Goal: Book appointment/travel/reservation

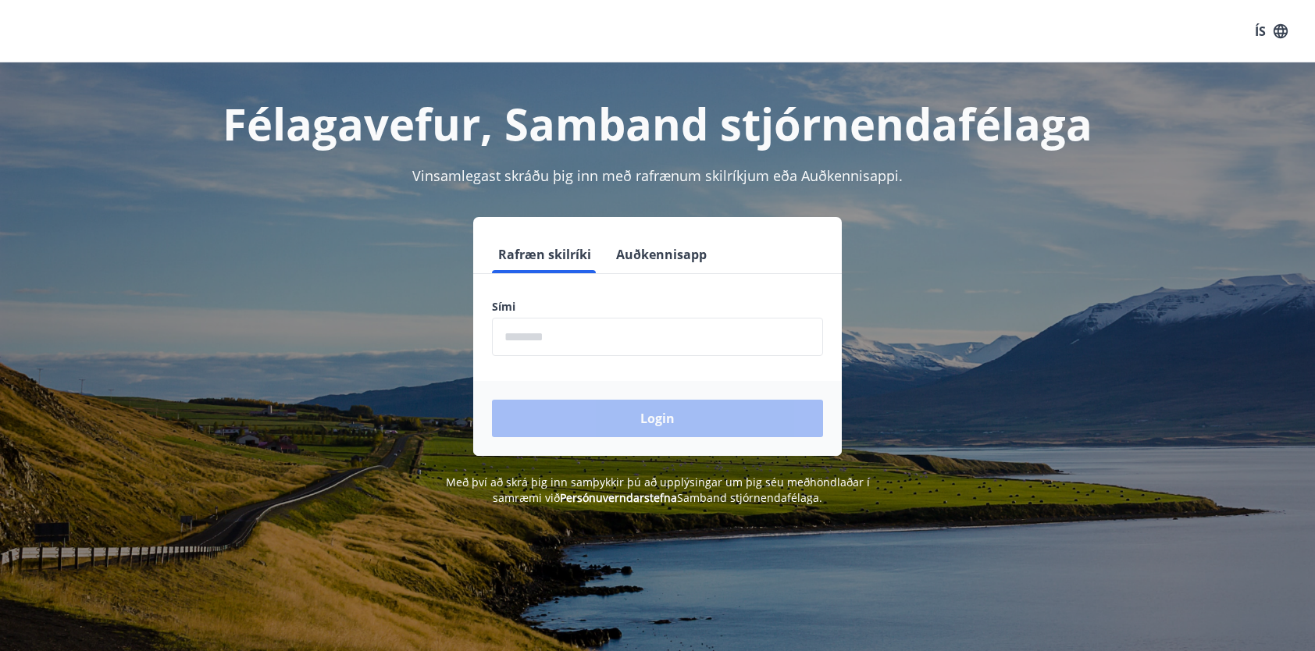
click at [612, 345] on input "phone" at bounding box center [657, 337] width 331 height 38
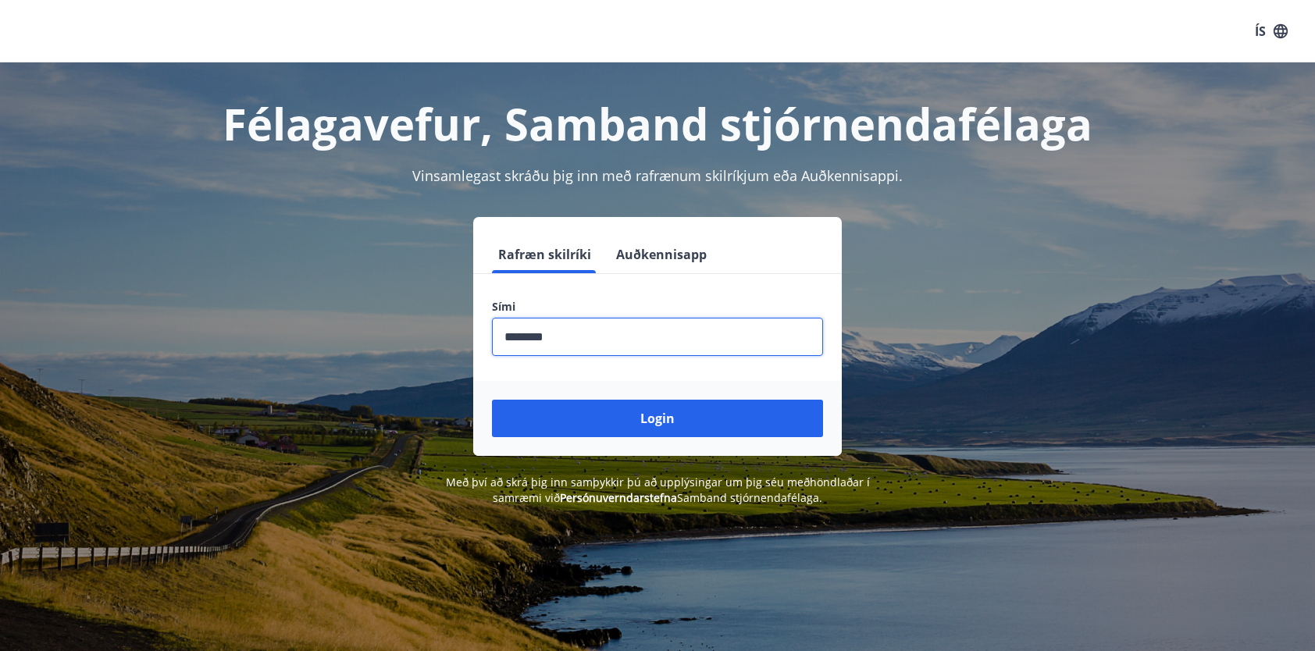
type input "********"
click at [492, 400] on button "Login" at bounding box center [657, 418] width 331 height 37
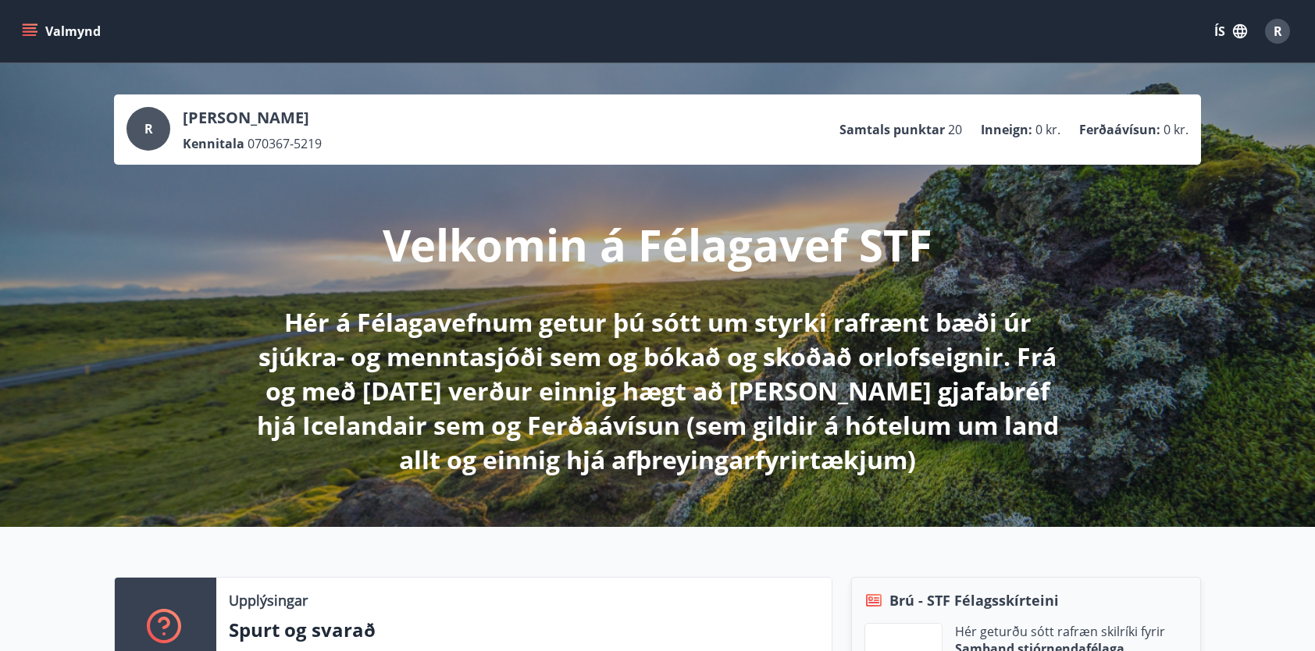
click at [23, 31] on icon "menu" at bounding box center [31, 31] width 17 height 2
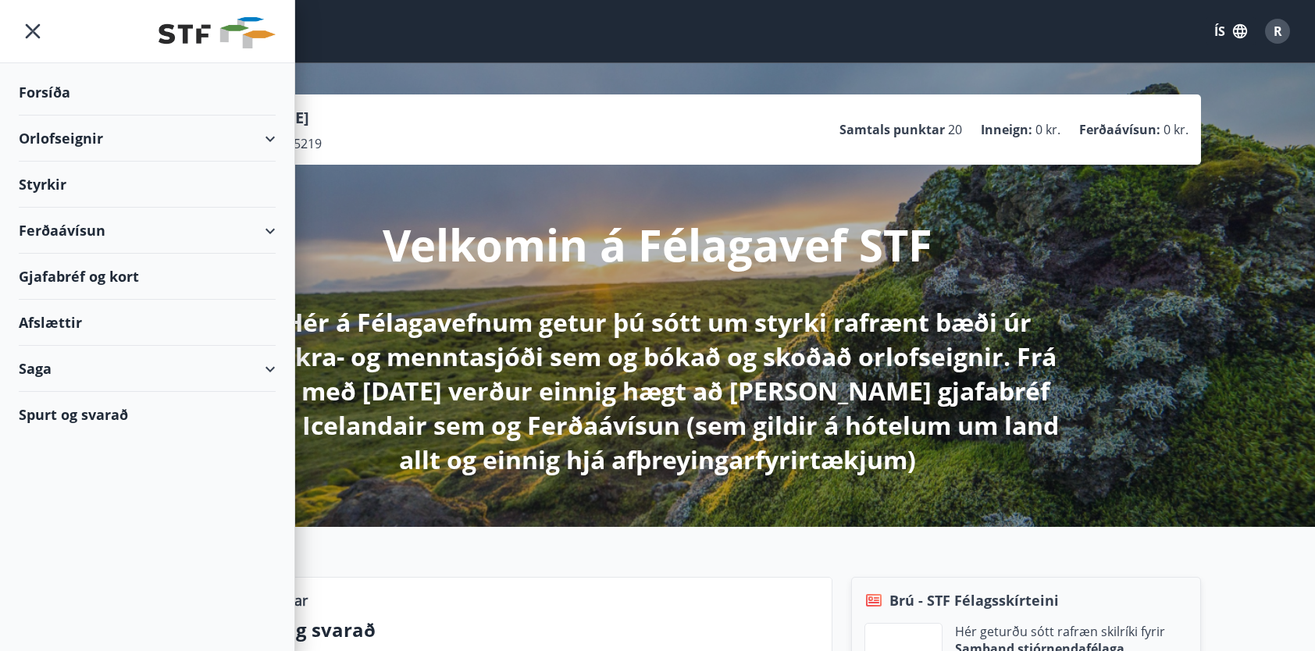
click at [71, 141] on div "Orlofseignir" at bounding box center [147, 139] width 257 height 46
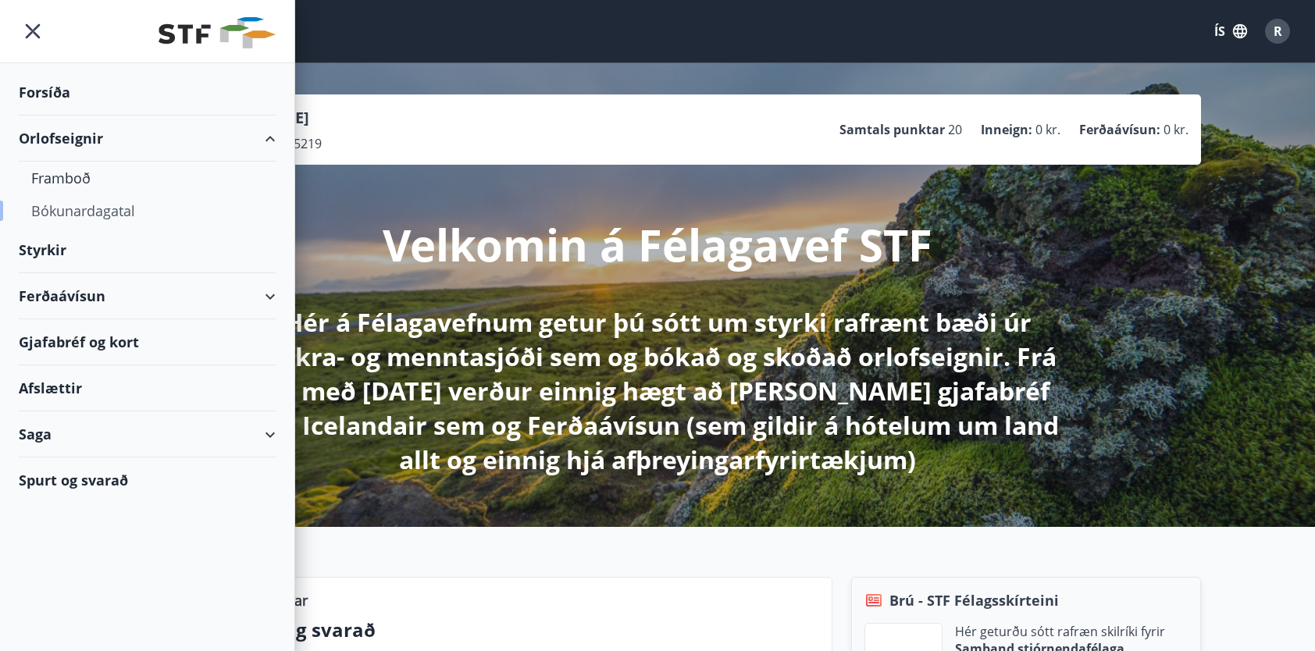
click at [85, 209] on div "Bókunardagatal" at bounding box center [147, 210] width 232 height 33
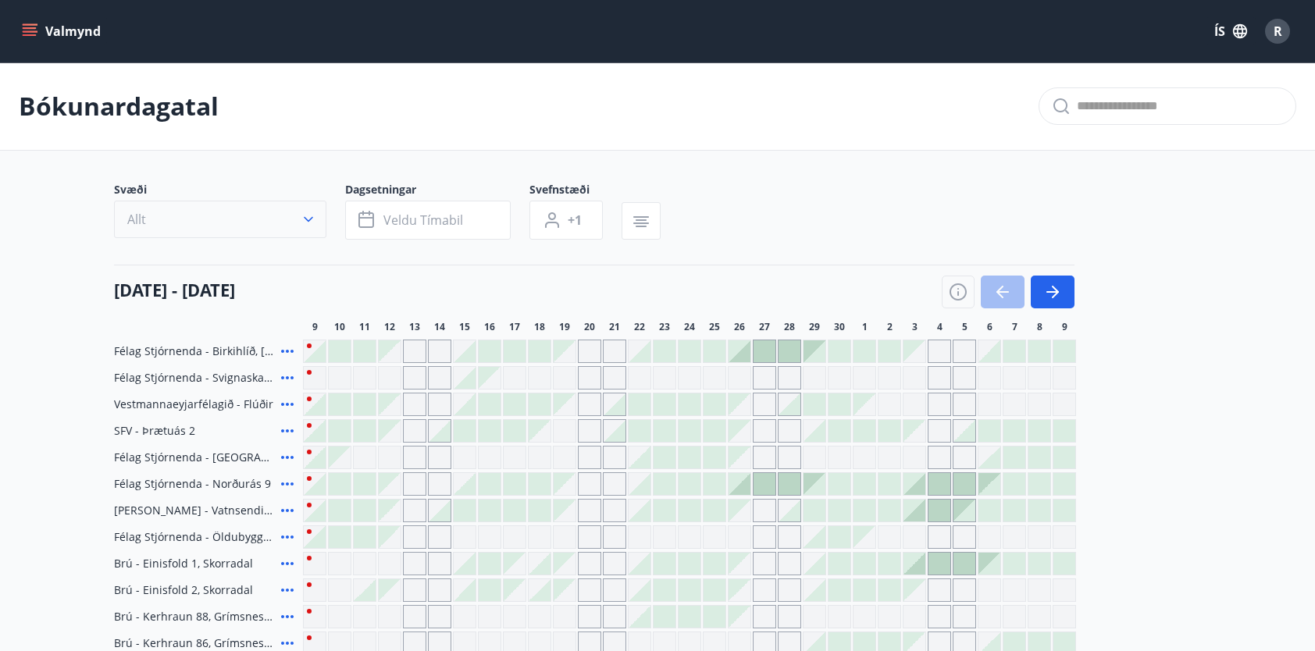
click at [303, 219] on icon "button" at bounding box center [309, 220] width 16 height 16
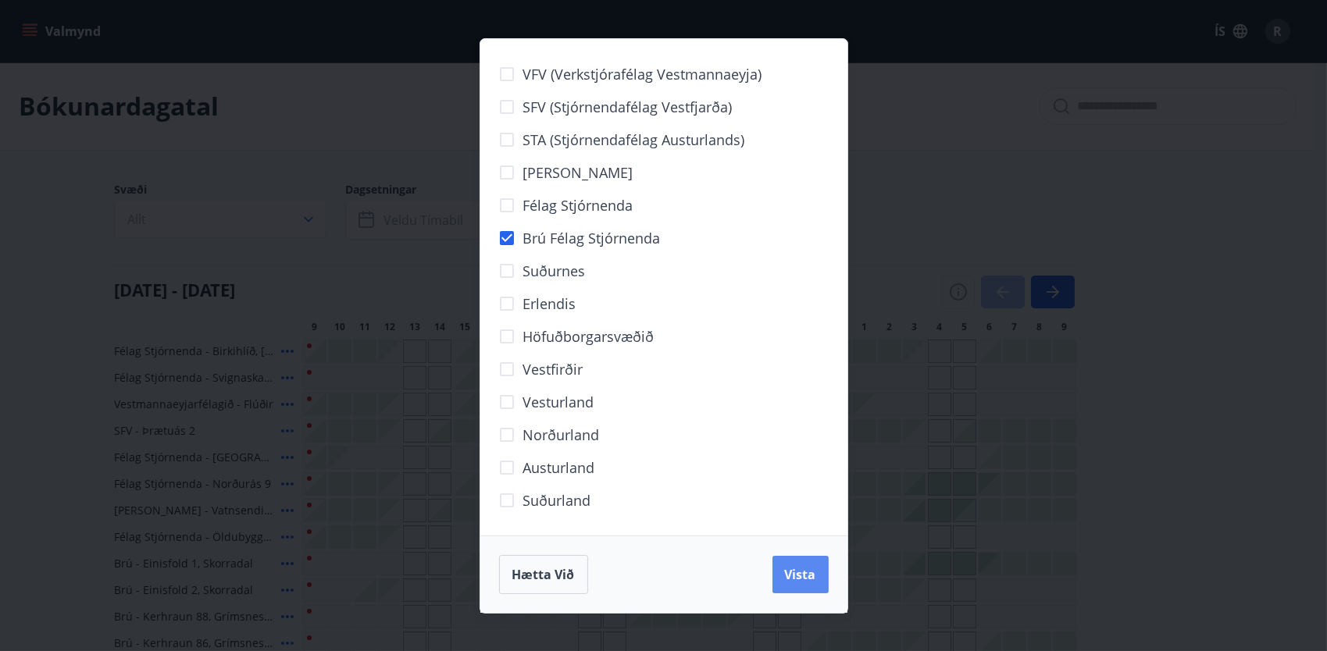
click at [795, 558] on button "Vista" at bounding box center [800, 574] width 56 height 37
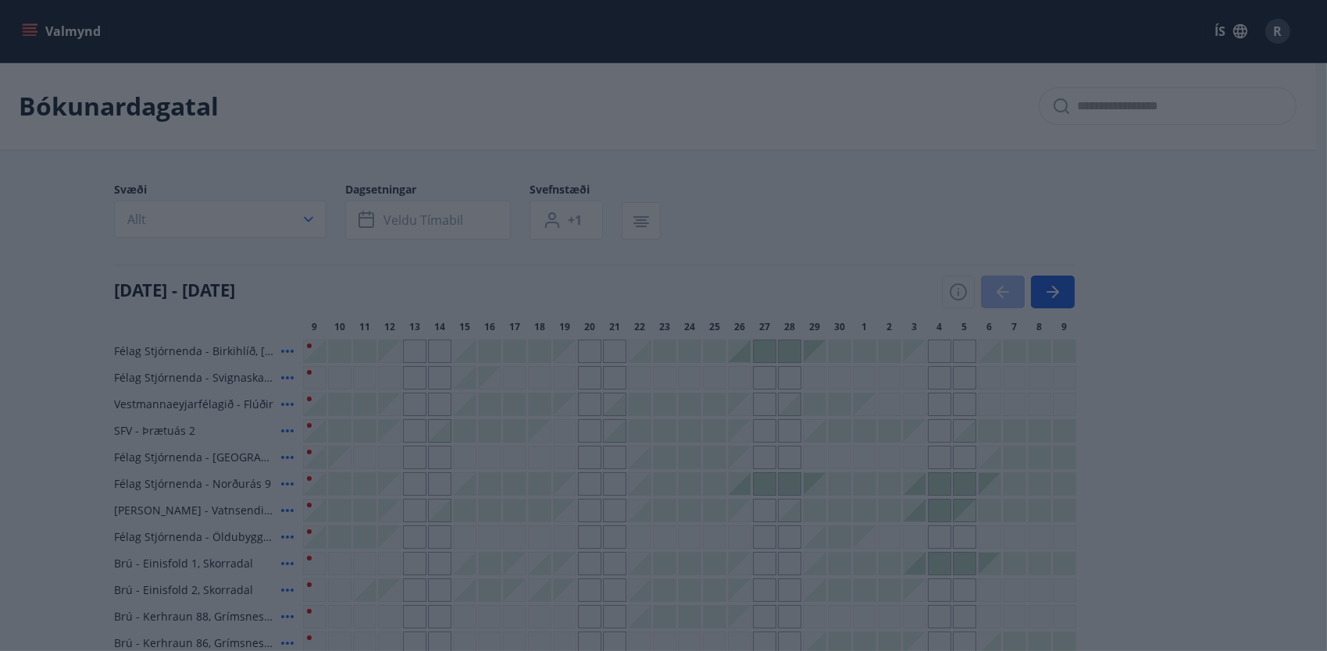
click at [797, 574] on div "Hætta við Vista" at bounding box center [664, 574] width 330 height 39
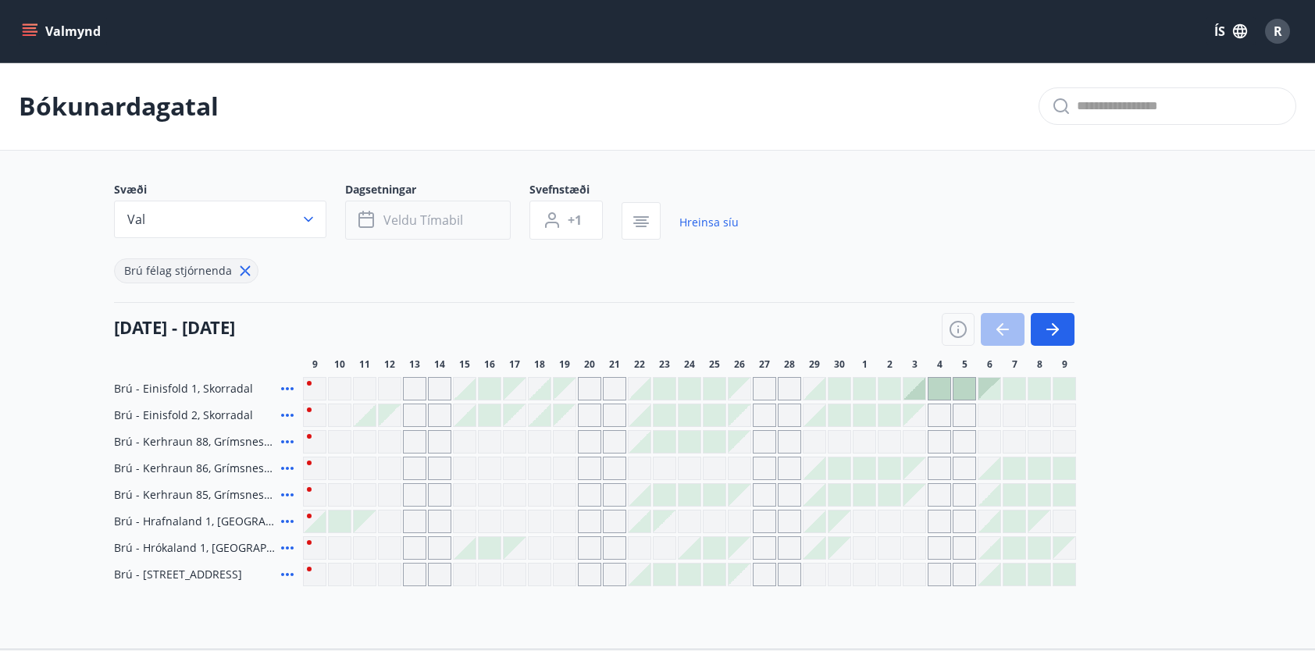
click at [419, 220] on span "Veldu tímabil" at bounding box center [423, 220] width 80 height 17
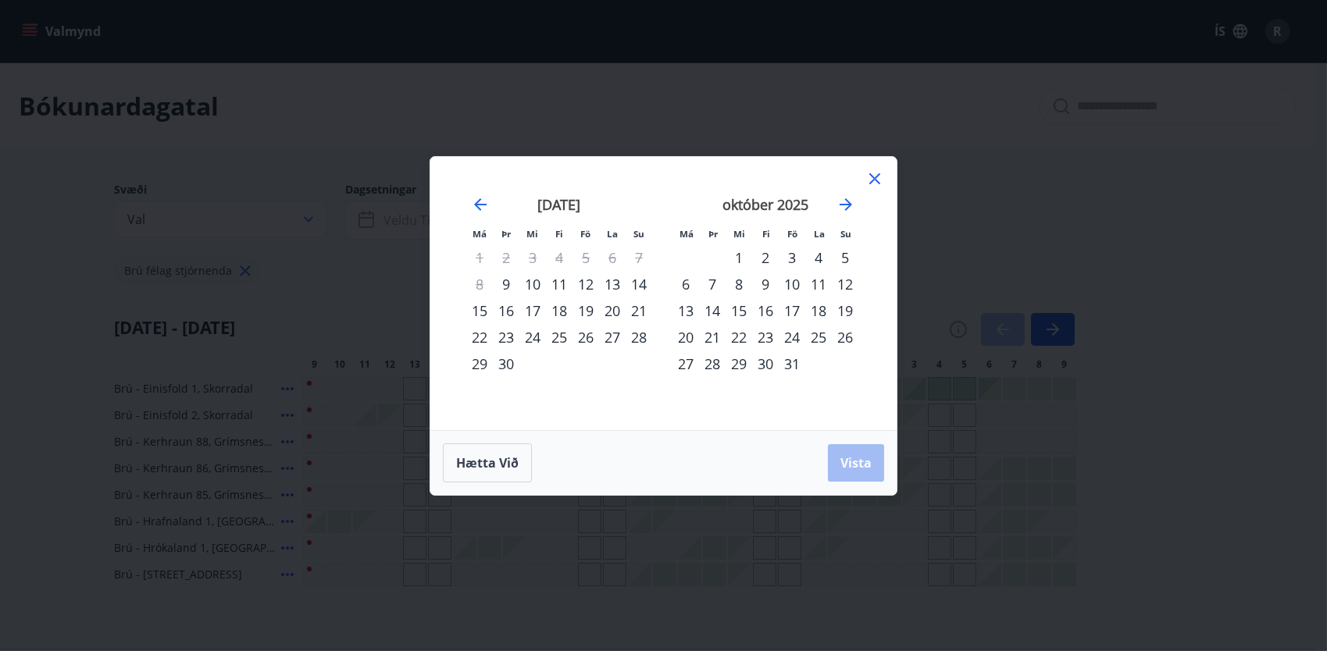
click at [796, 255] on div "3" at bounding box center [792, 257] width 27 height 27
click at [714, 281] on div "7" at bounding box center [712, 284] width 27 height 27
click at [841, 458] on span "Vista" at bounding box center [855, 463] width 31 height 17
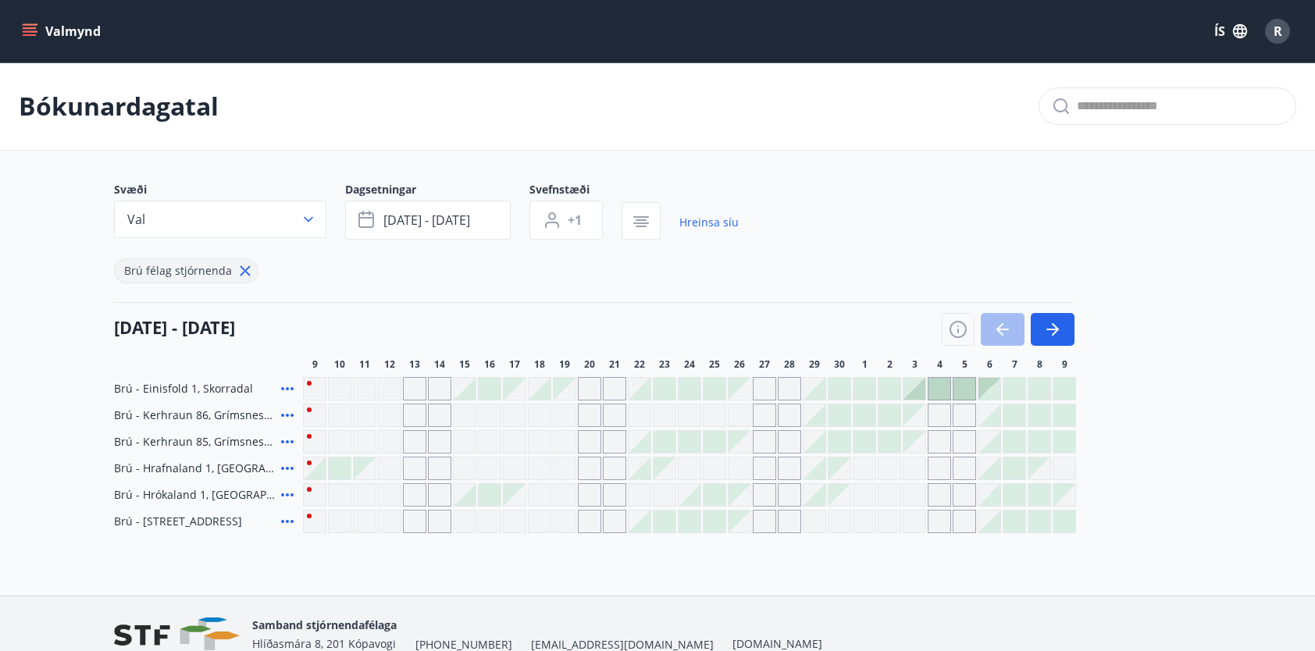
click at [937, 494] on div "Gráir dagar eru ekki bókanlegir" at bounding box center [939, 494] width 23 height 23
click at [1125, 533] on div "Bókunardagatal Svæði Val Dagsetningar [DATE] - [DATE] Svefnstæði +1 Hreinsa [PE…" at bounding box center [657, 328] width 1315 height 533
click at [489, 223] on button "[DATE] - [DATE]" at bounding box center [428, 220] width 166 height 39
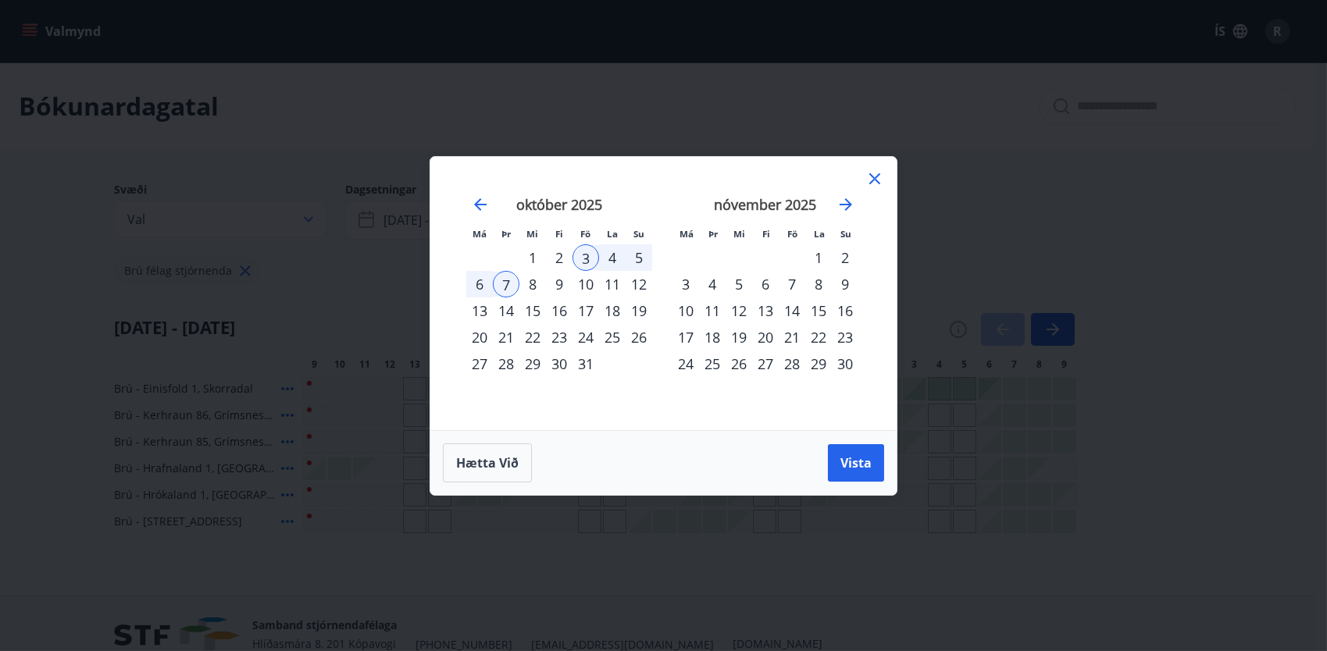
click at [677, 360] on div "24" at bounding box center [685, 364] width 27 height 27
click at [850, 463] on span "Vista" at bounding box center [855, 463] width 31 height 17
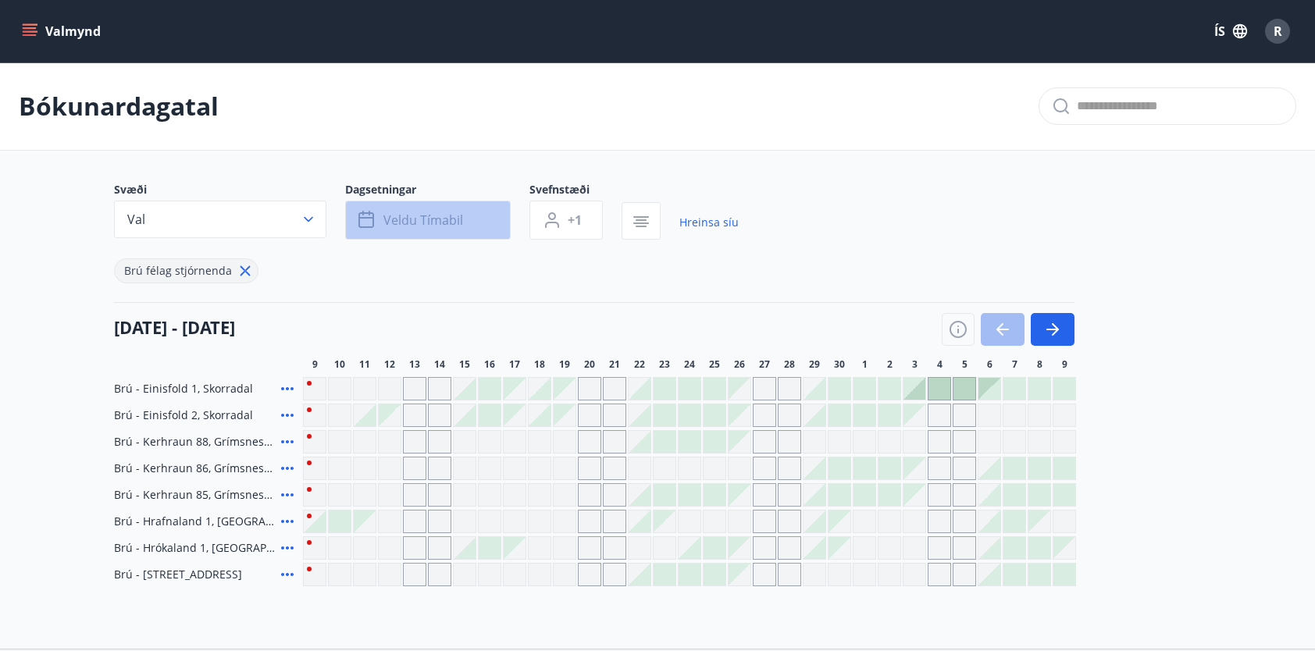
click at [451, 223] on span "Veldu tímabil" at bounding box center [423, 220] width 80 height 17
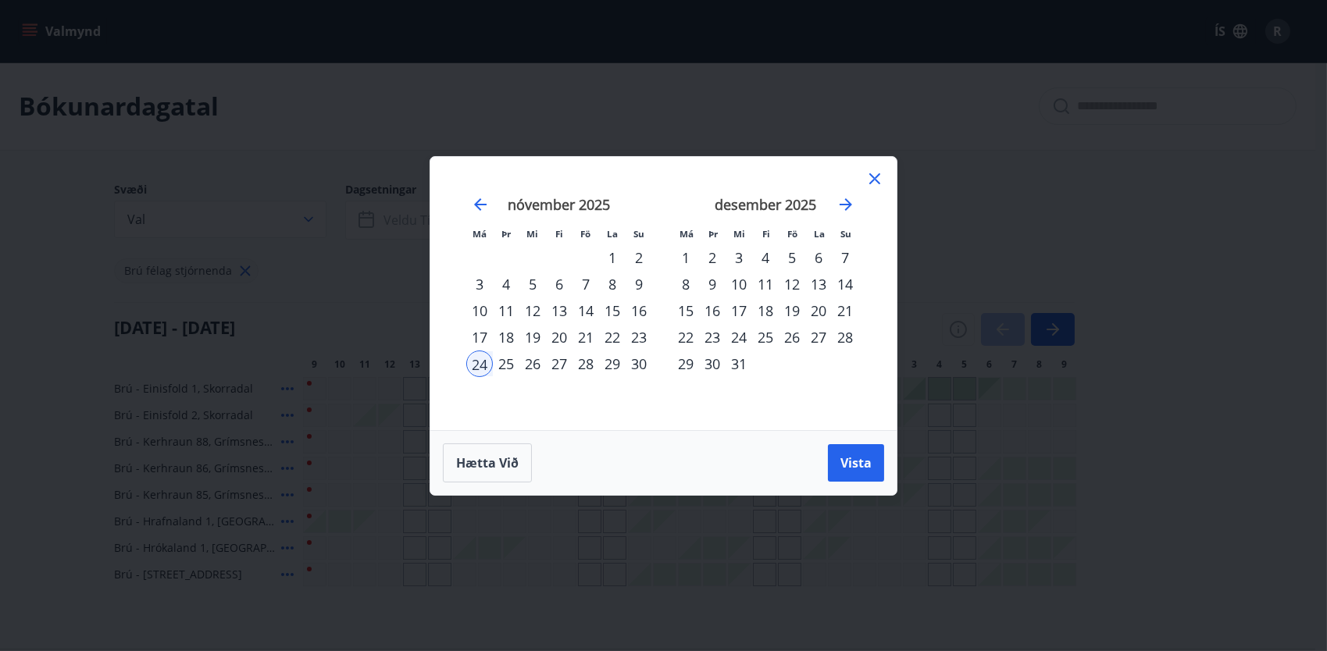
click at [589, 333] on div "21" at bounding box center [585, 337] width 27 height 27
click at [479, 364] on div "24" at bounding box center [479, 364] width 27 height 27
click at [865, 456] on span "Vista" at bounding box center [855, 463] width 31 height 17
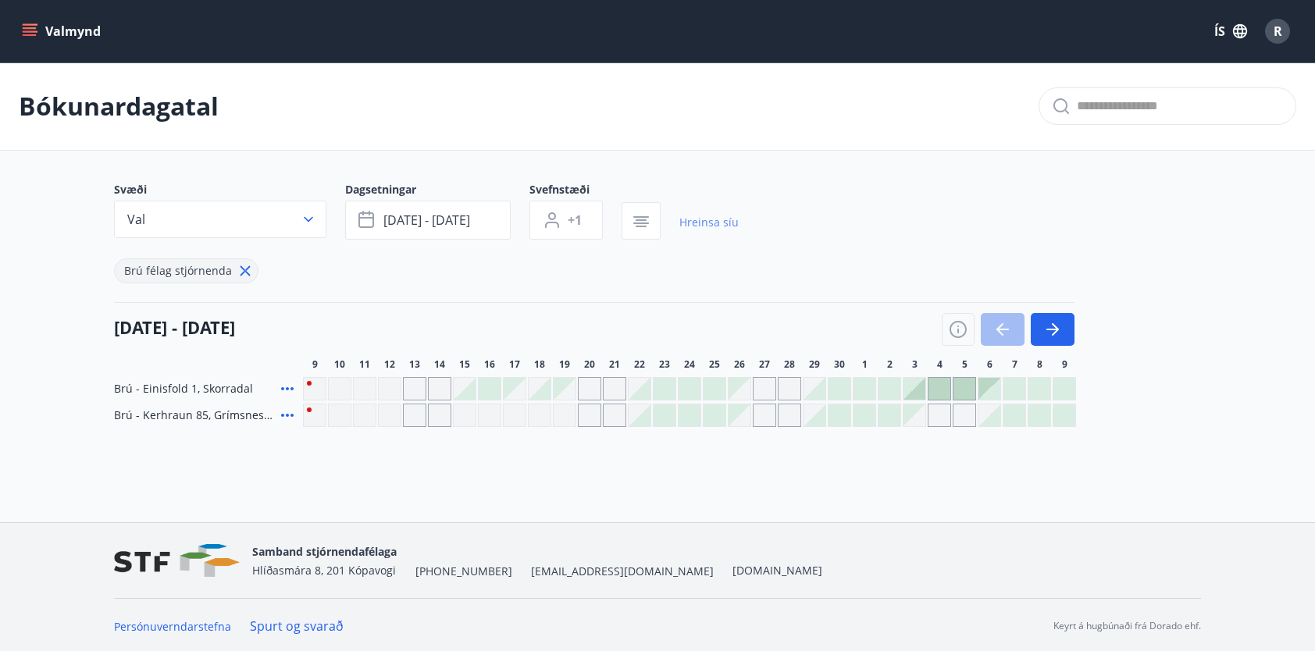
click at [702, 223] on link "Hreinsa síu" at bounding box center [708, 222] width 59 height 34
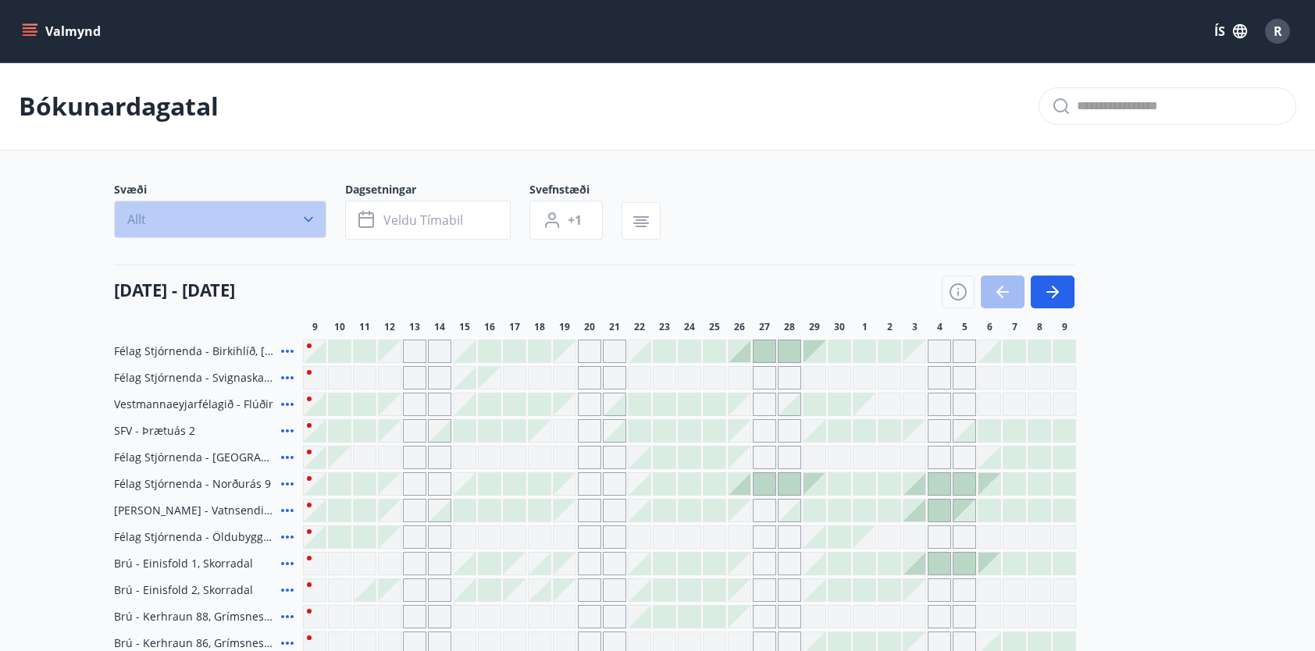
click at [314, 226] on icon "button" at bounding box center [309, 220] width 16 height 16
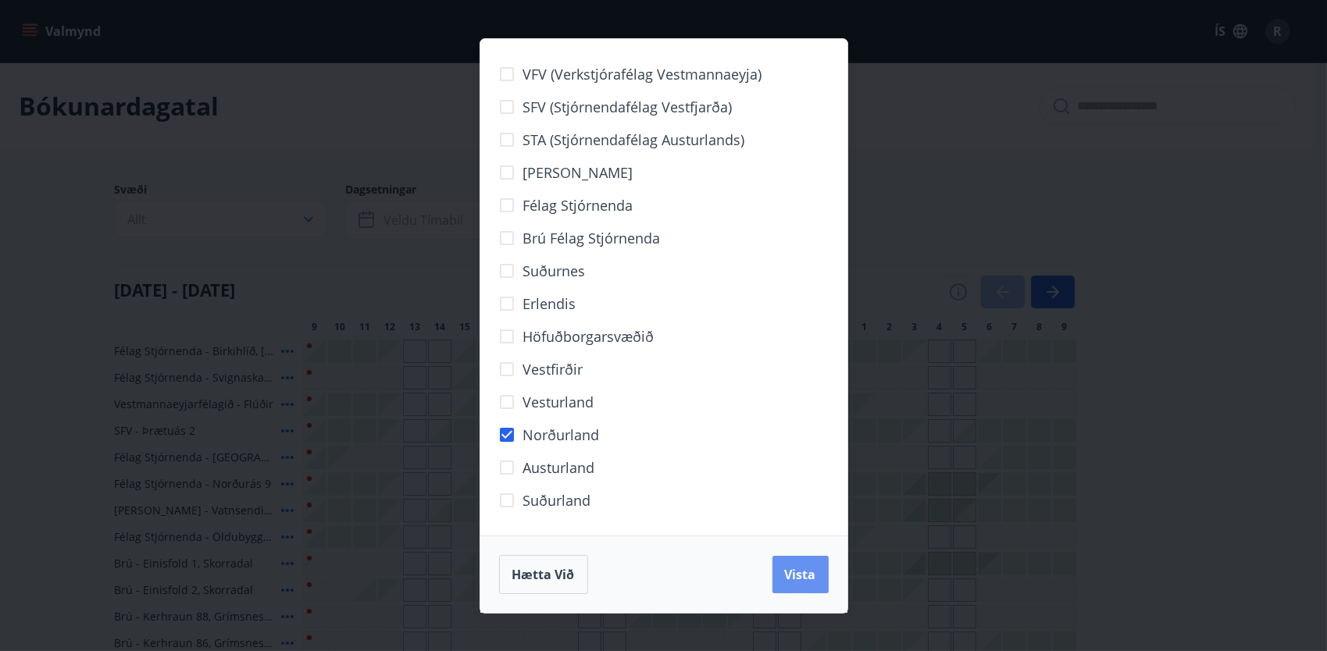
drag, startPoint x: 808, startPoint y: 576, endPoint x: 715, endPoint y: 530, distance: 104.4
click at [804, 576] on span "Vista" at bounding box center [800, 574] width 31 height 17
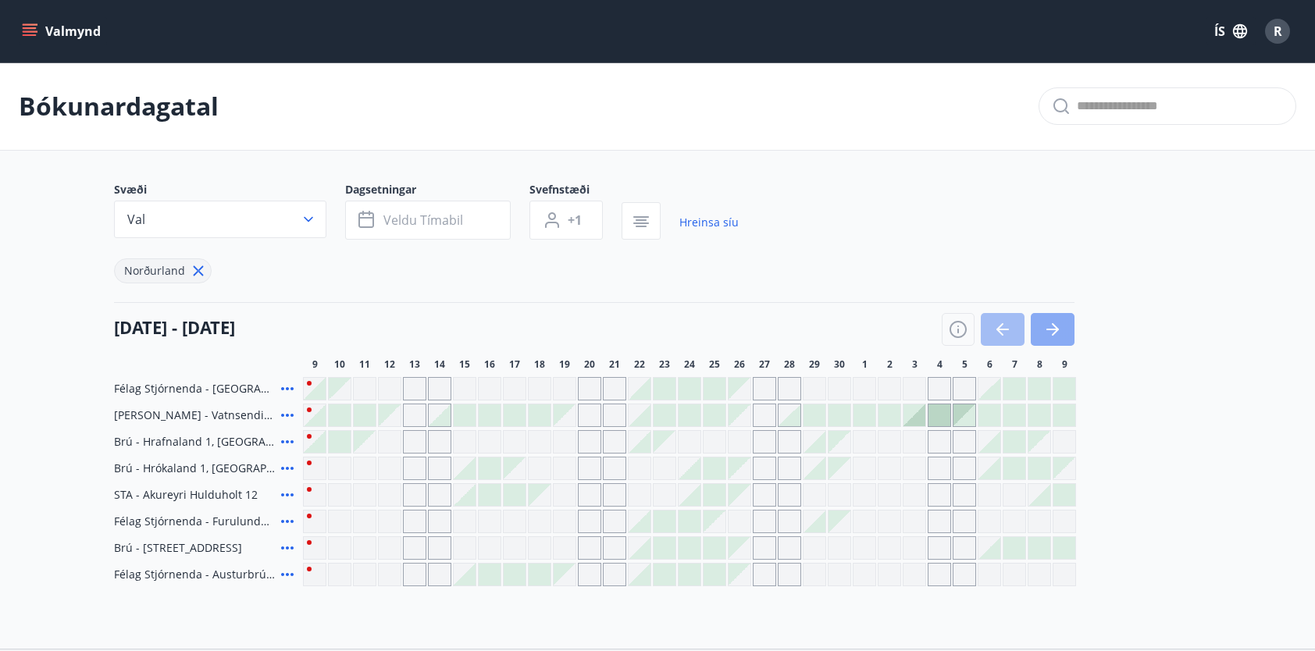
click at [1058, 329] on icon "button" at bounding box center [1055, 329] width 7 height 12
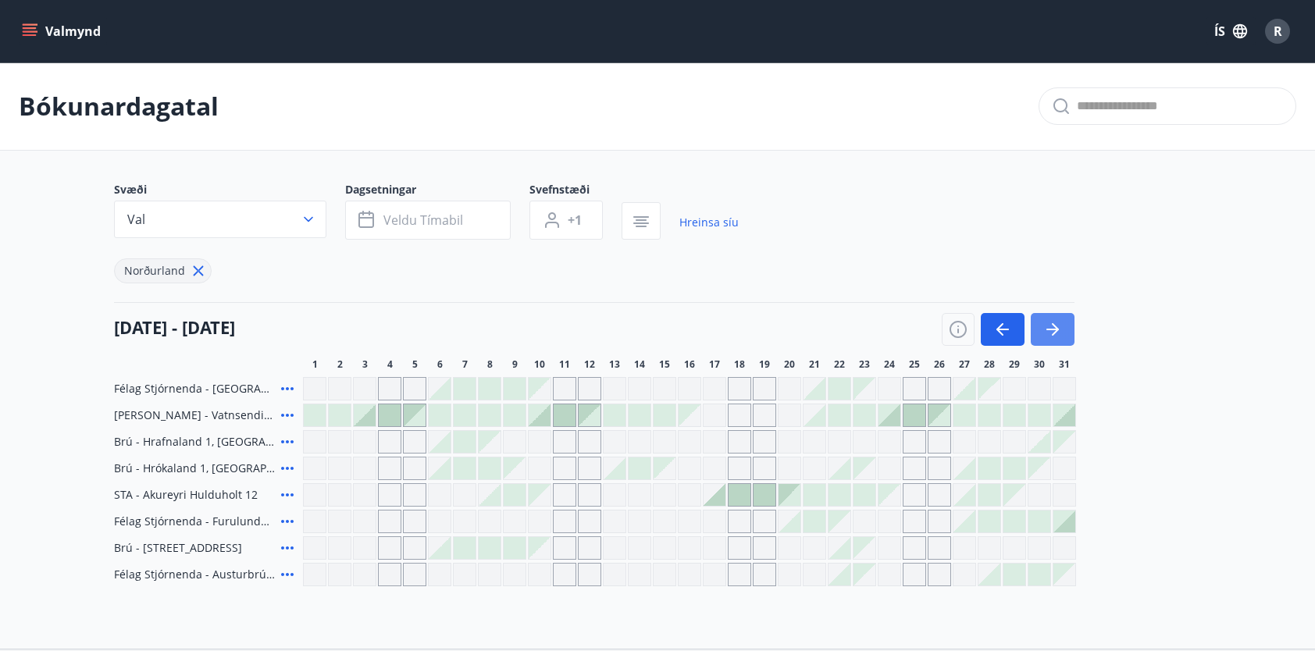
click at [1058, 329] on icon "button" at bounding box center [1055, 329] width 7 height 12
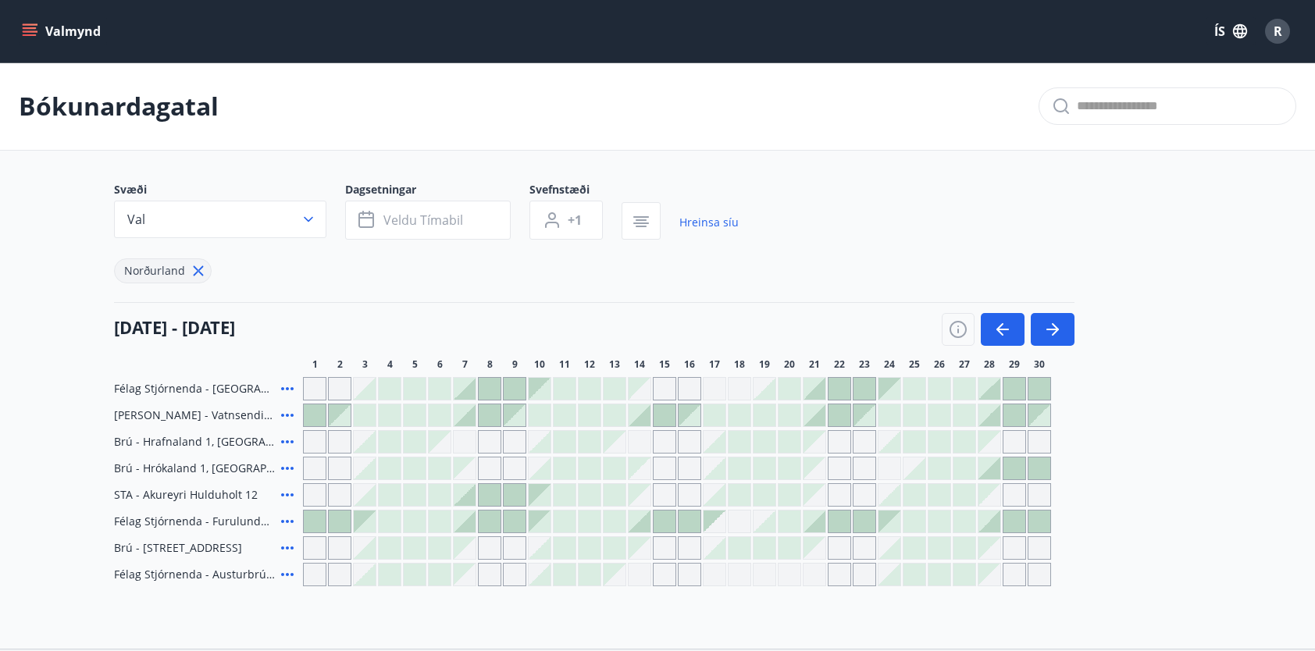
click at [836, 545] on div "Gráir dagar eru ekki bókanlegir" at bounding box center [839, 548] width 23 height 23
click at [838, 476] on div "Gráir dagar eru ekki bókanlegir" at bounding box center [839, 468] width 23 height 23
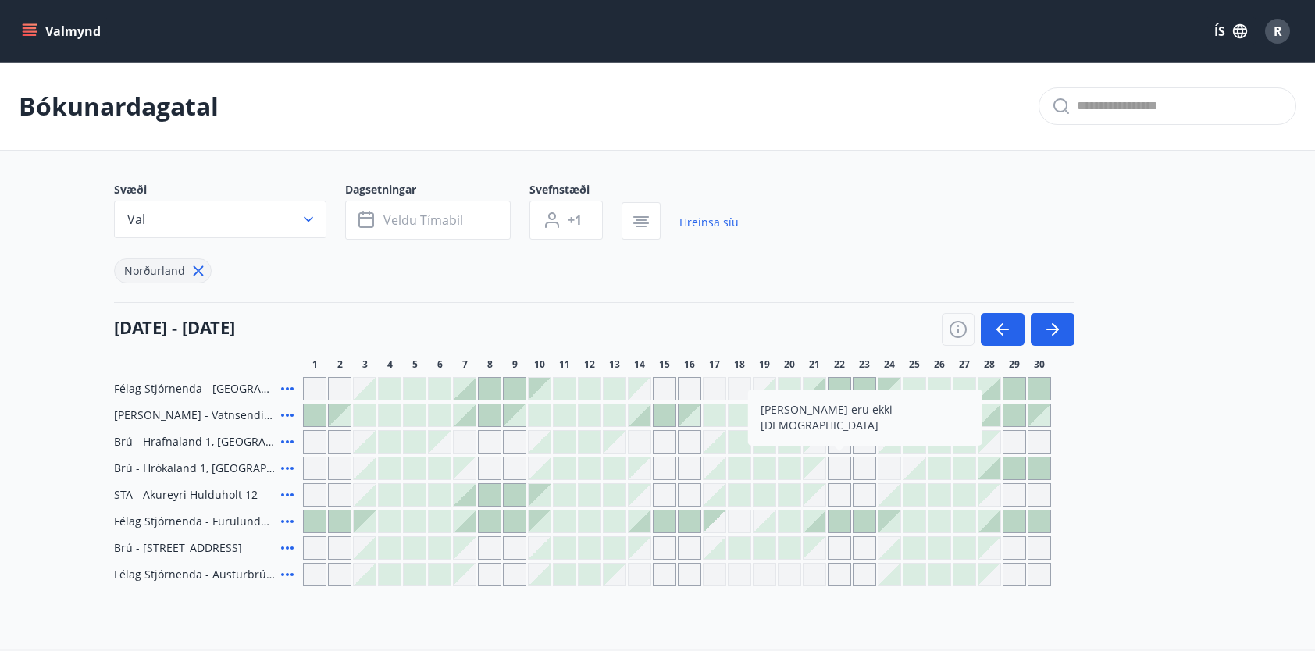
click at [1146, 486] on div "Félag Stjórnenda - [GEOGRAPHIC_DATA] 7 [PERSON_NAME] - Vatnsendi Ólafsfirði Brú…" at bounding box center [657, 481] width 1087 height 209
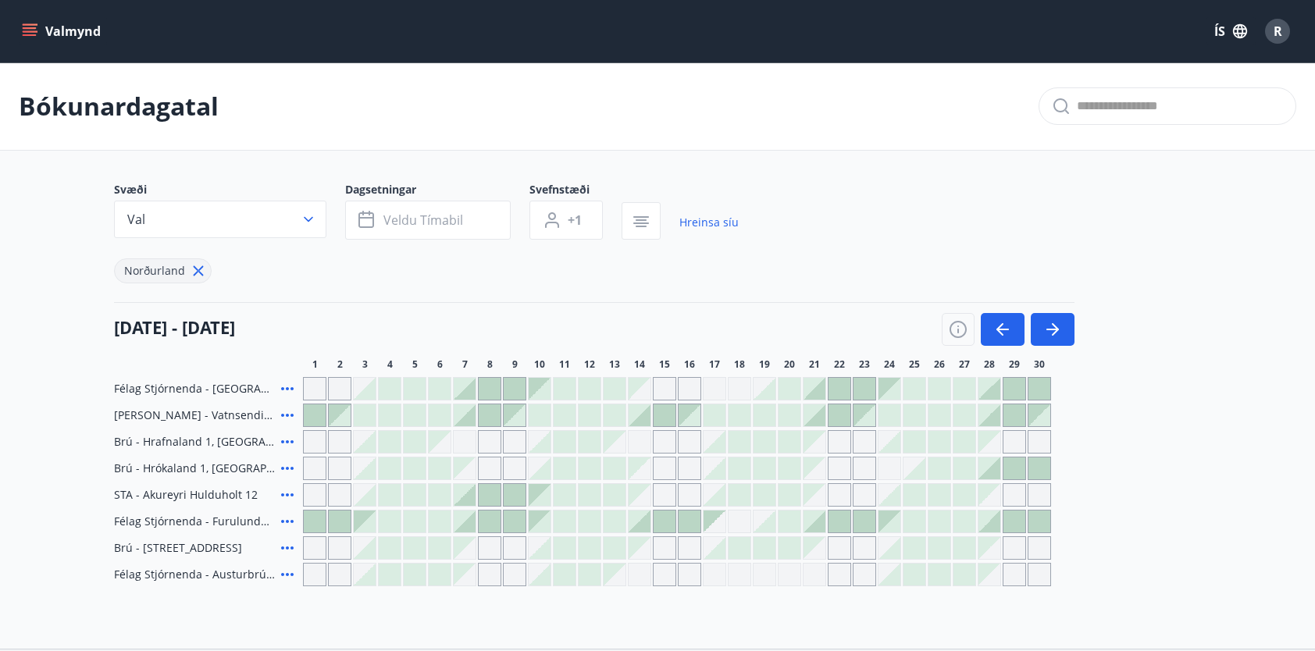
click at [31, 30] on icon "menu" at bounding box center [30, 31] width 16 height 16
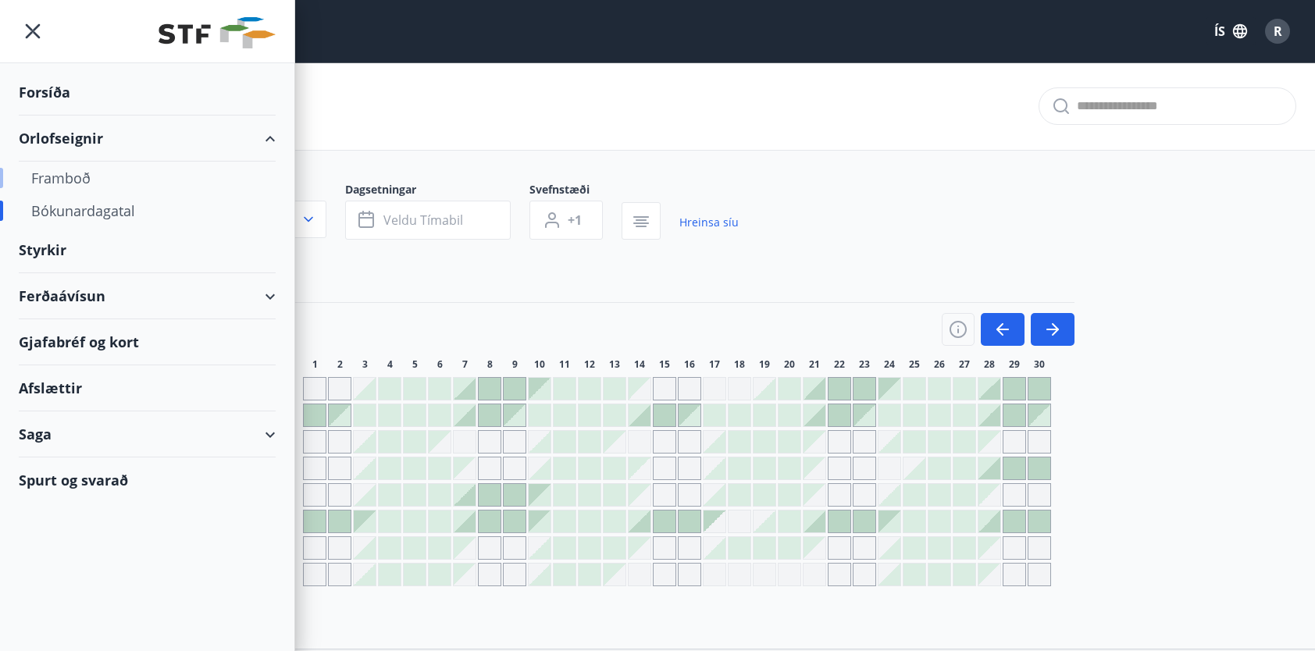
click at [77, 180] on div "Framboð" at bounding box center [147, 178] width 232 height 33
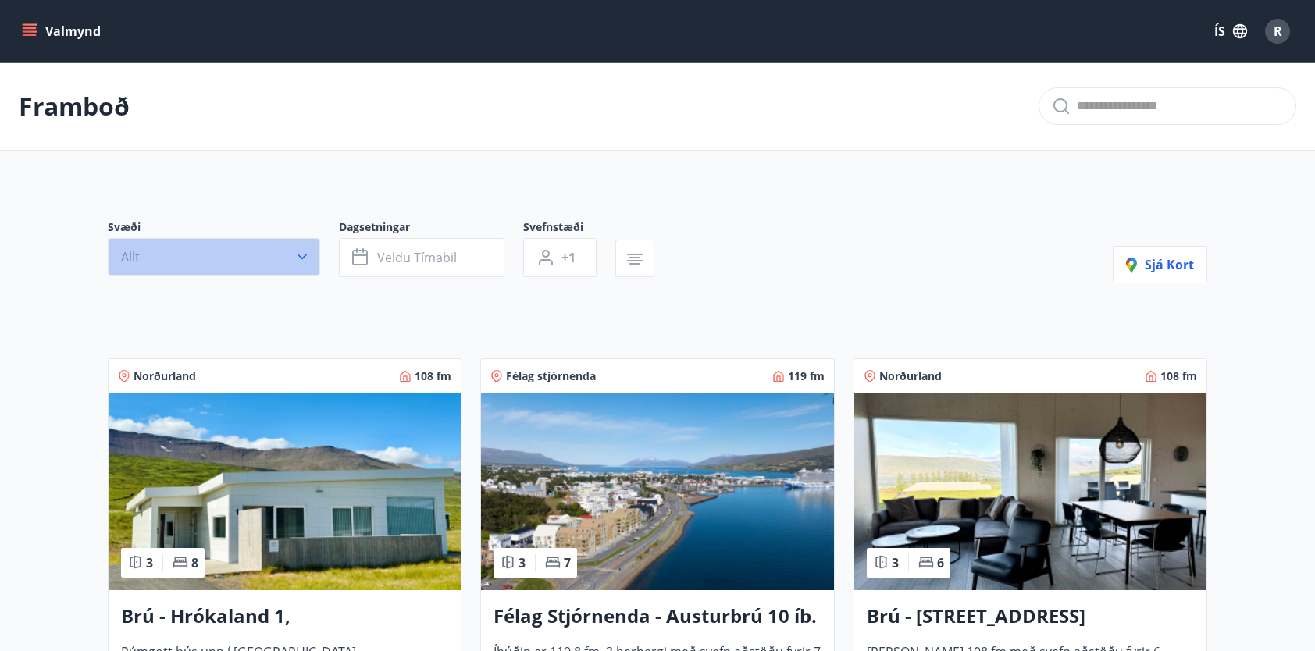
click at [256, 263] on button "Allt" at bounding box center [214, 256] width 212 height 37
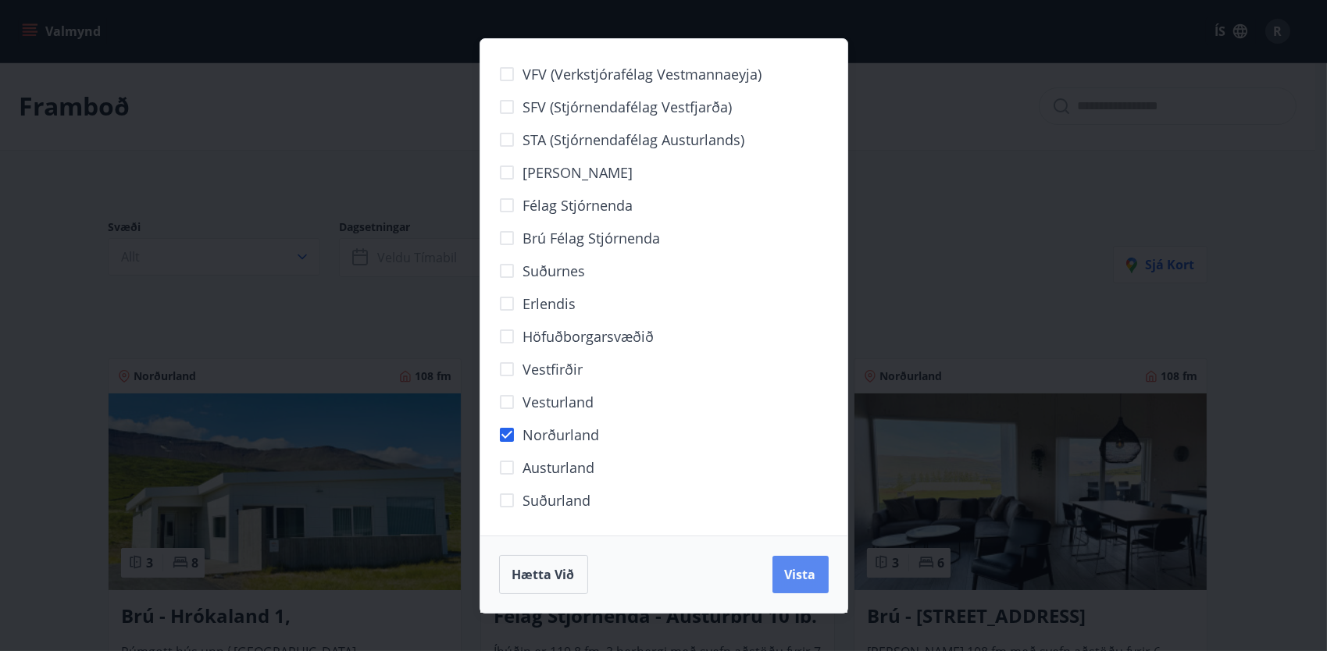
click at [781, 565] on button "Vista" at bounding box center [800, 574] width 56 height 37
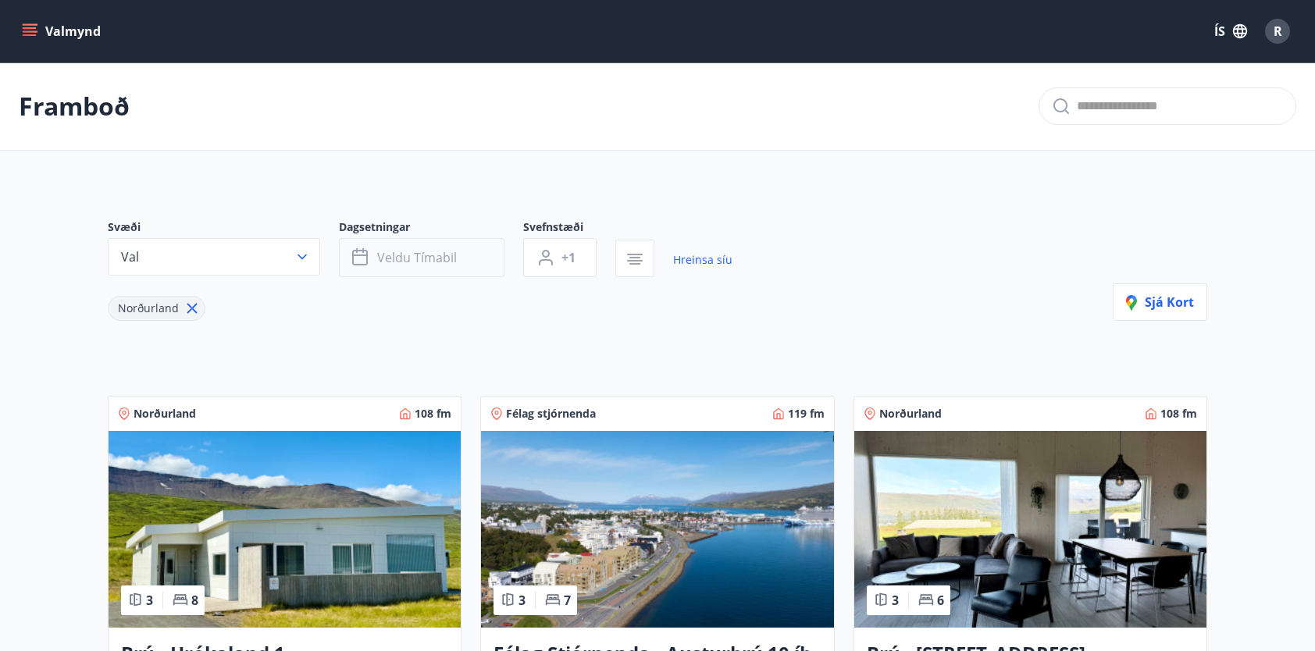
click at [456, 259] on button "Veldu tímabil" at bounding box center [422, 257] width 166 height 39
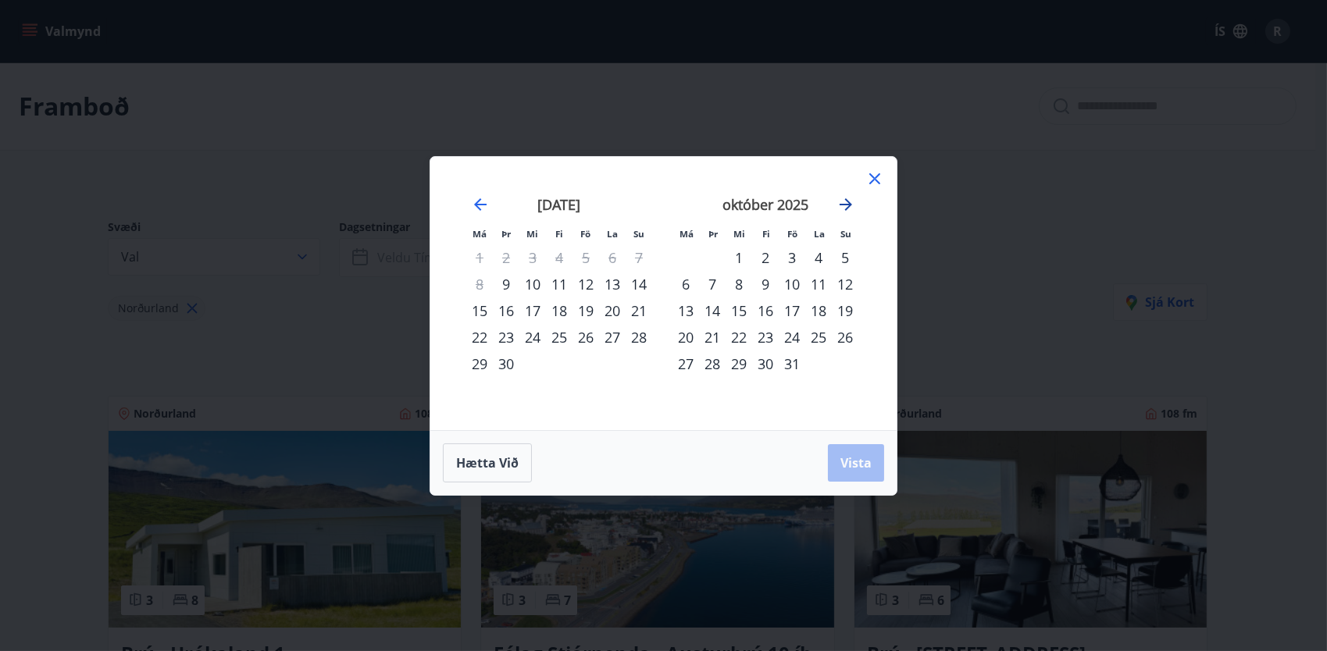
click at [842, 207] on icon "Move forward to switch to the next month." at bounding box center [845, 204] width 19 height 19
click at [795, 333] on div "21" at bounding box center [792, 337] width 27 height 27
click at [693, 361] on div "24" at bounding box center [685, 364] width 27 height 27
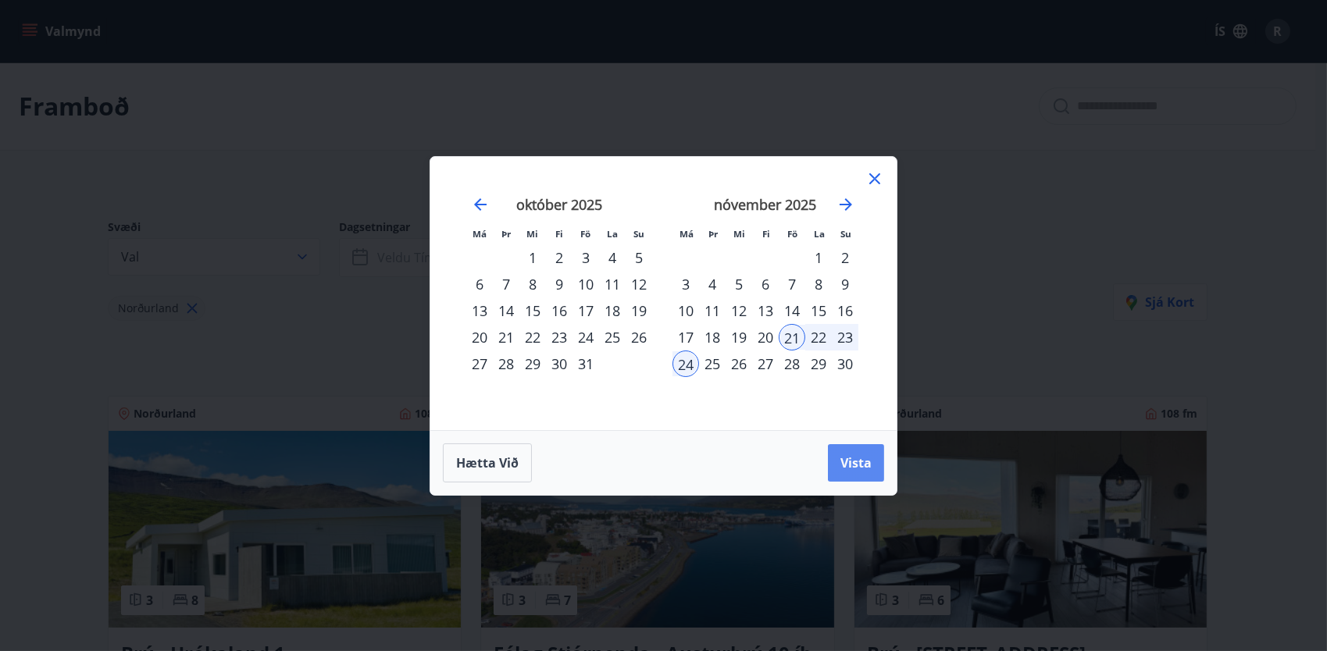
click at [841, 455] on span "Vista" at bounding box center [855, 463] width 31 height 17
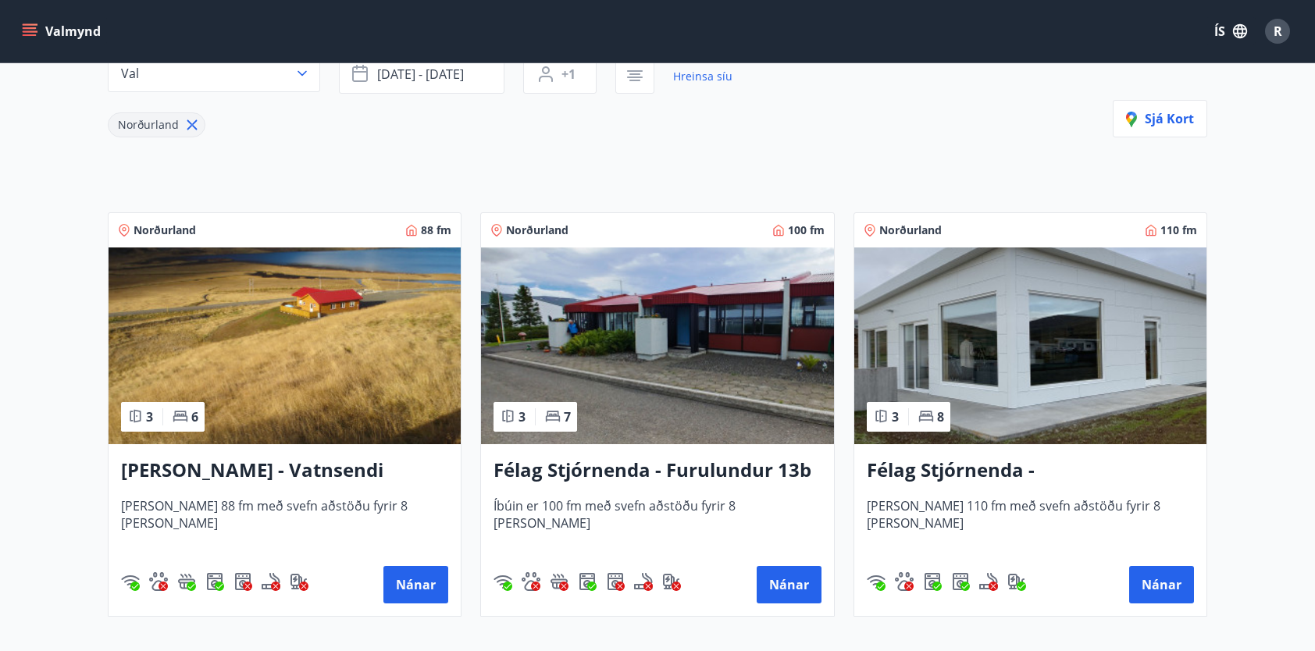
scroll to position [234, 0]
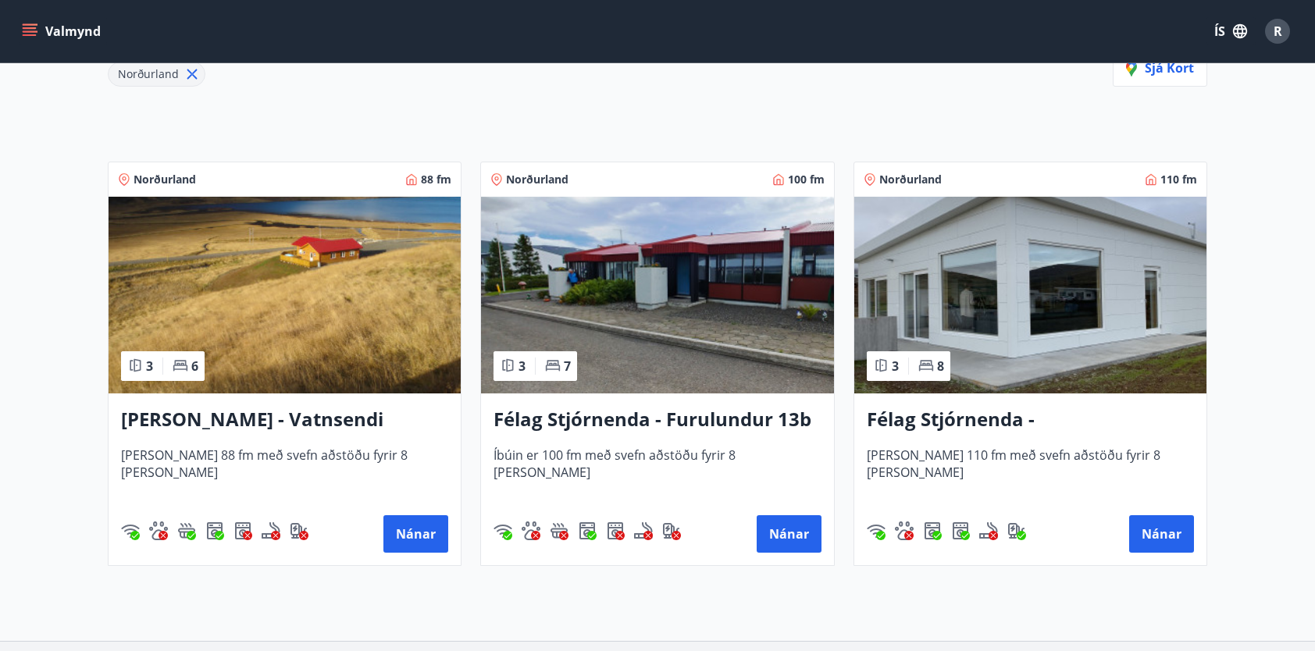
click at [1085, 426] on h3 "Félag Stjórnenda - [GEOGRAPHIC_DATA] 7" at bounding box center [1030, 420] width 327 height 28
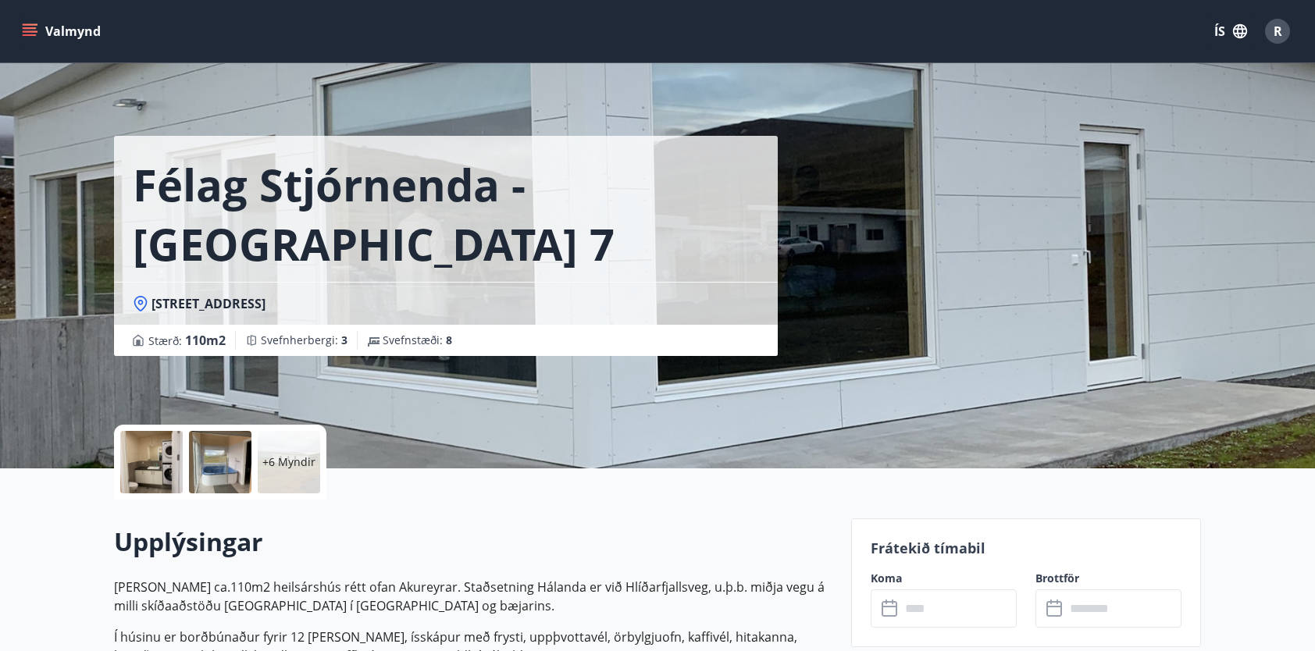
click at [142, 464] on div at bounding box center [151, 462] width 62 height 62
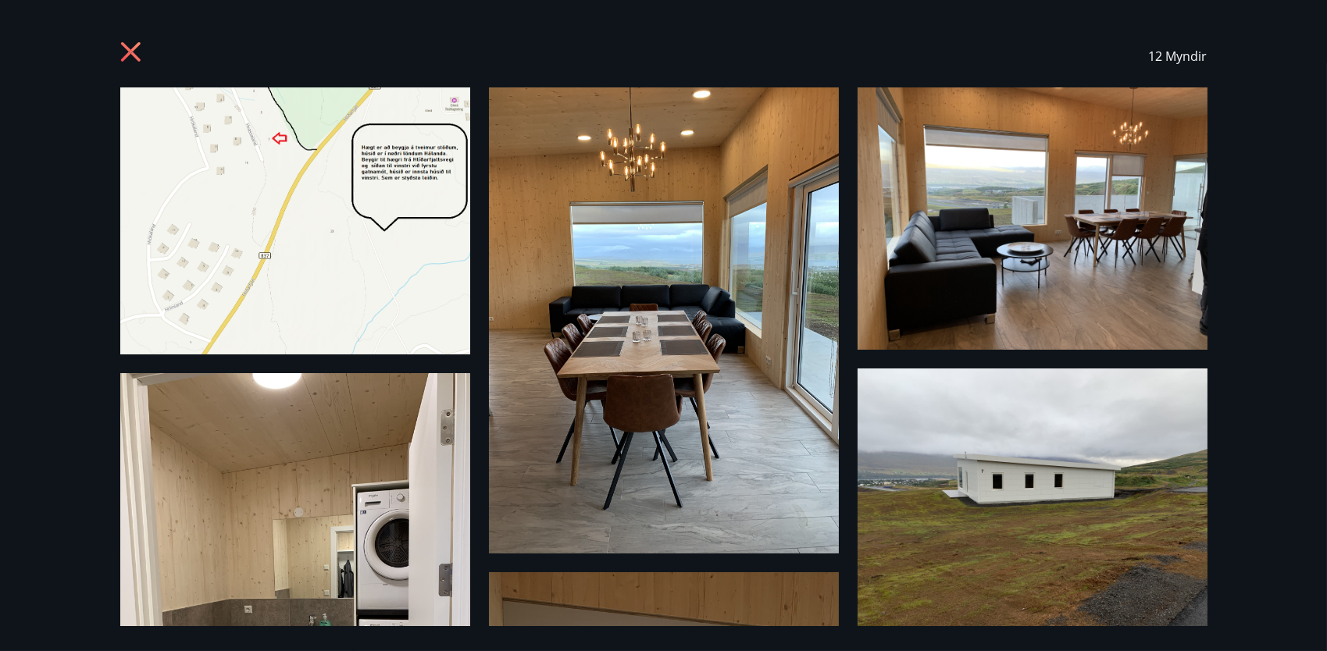
click at [120, 48] on icon at bounding box center [132, 53] width 25 height 25
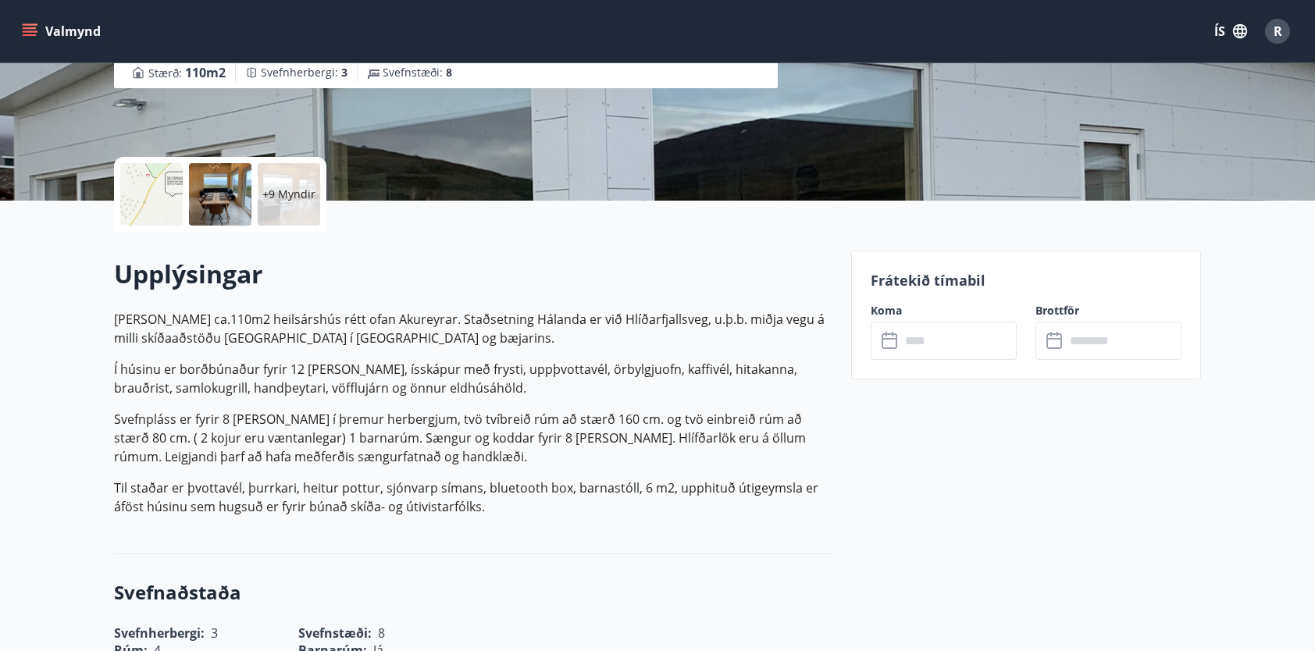
scroll to position [312, 0]
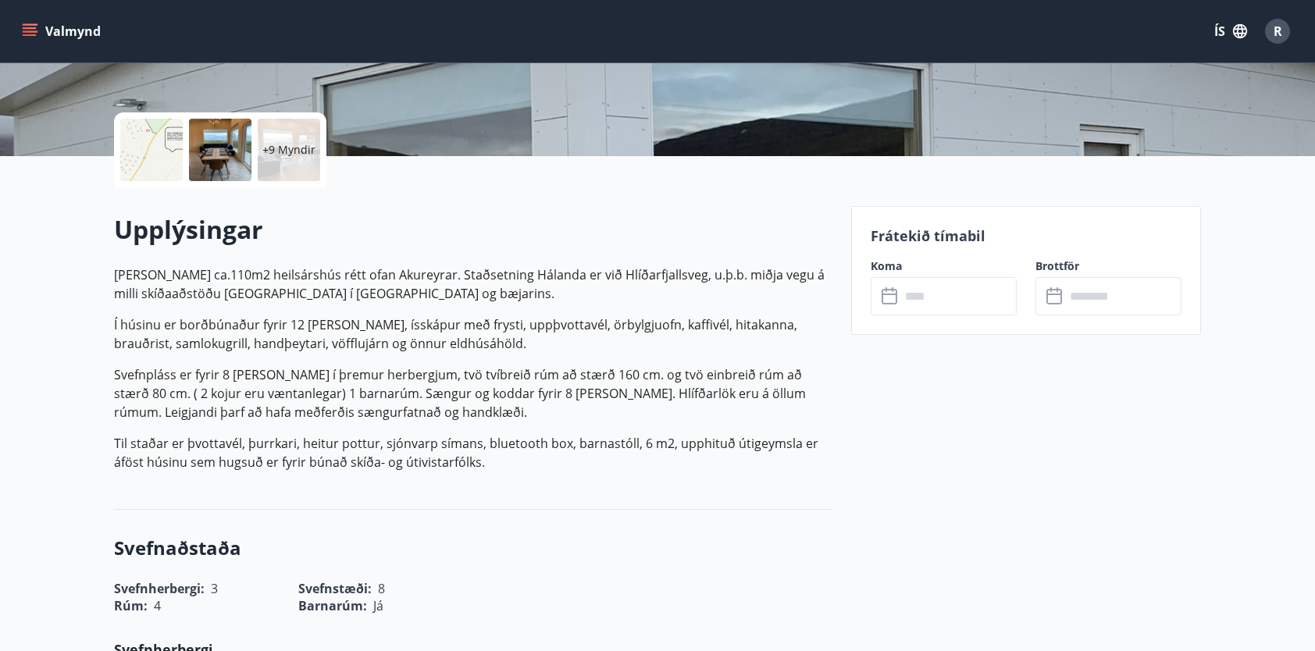
click at [897, 301] on icon at bounding box center [891, 296] width 19 height 19
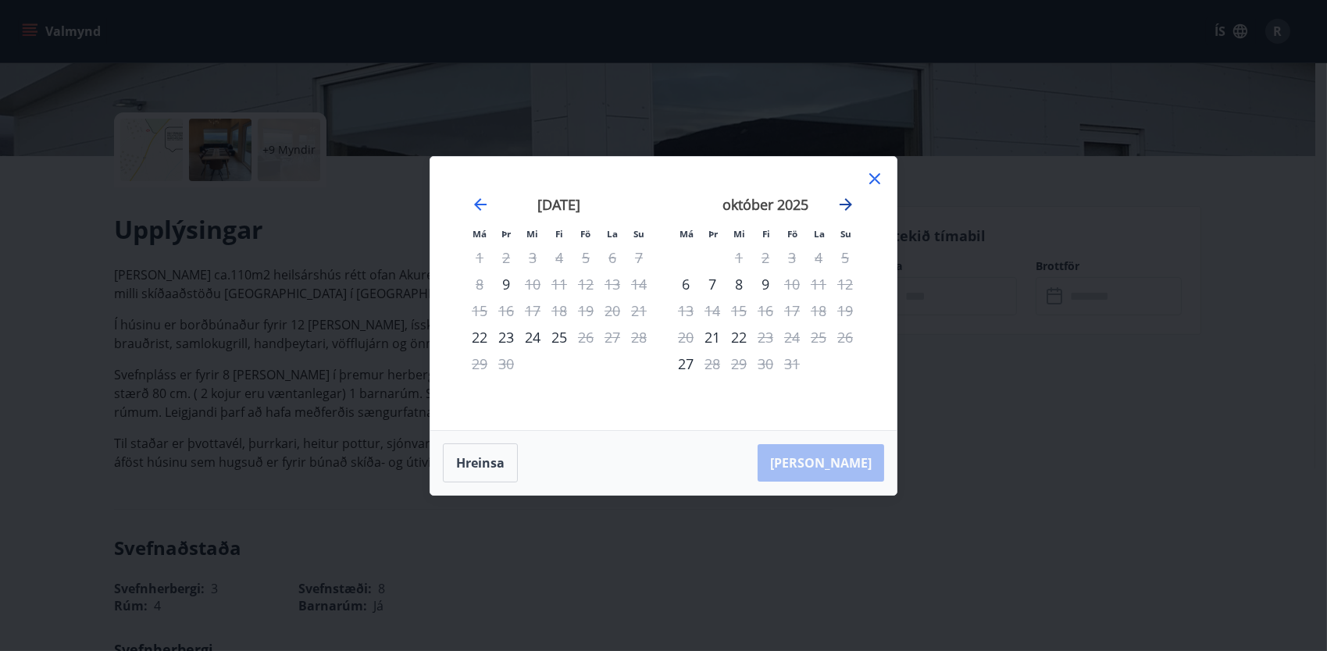
click at [843, 208] on icon "Move forward to switch to the next month." at bounding box center [845, 204] width 19 height 19
click at [783, 337] on div "21" at bounding box center [792, 337] width 27 height 27
click at [788, 337] on div "21" at bounding box center [792, 337] width 27 height 27
click at [688, 358] on div "24" at bounding box center [685, 364] width 27 height 27
click at [762, 337] on div "20" at bounding box center [765, 337] width 27 height 27
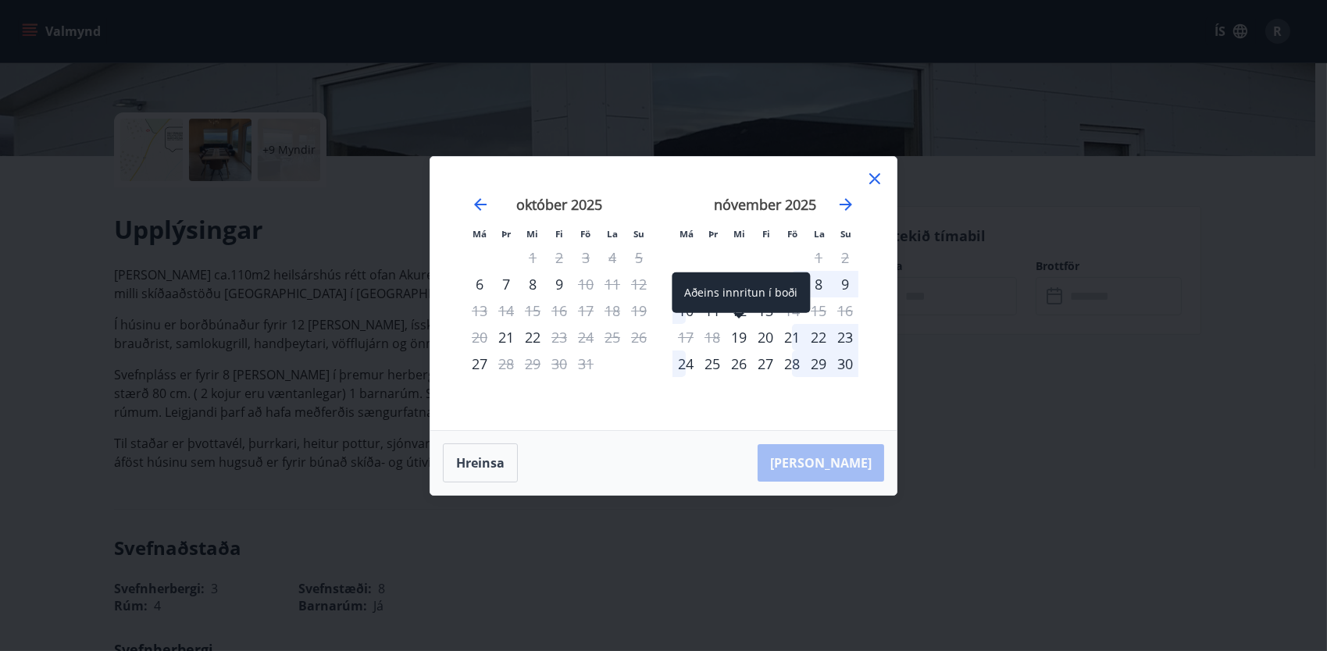
click at [726, 335] on div "19" at bounding box center [739, 337] width 27 height 27
click at [738, 333] on div "19" at bounding box center [739, 337] width 27 height 27
click at [771, 333] on div "20" at bounding box center [765, 337] width 27 height 27
click at [803, 332] on div "21" at bounding box center [792, 337] width 27 height 27
click at [706, 316] on div "11" at bounding box center [712, 311] width 27 height 27
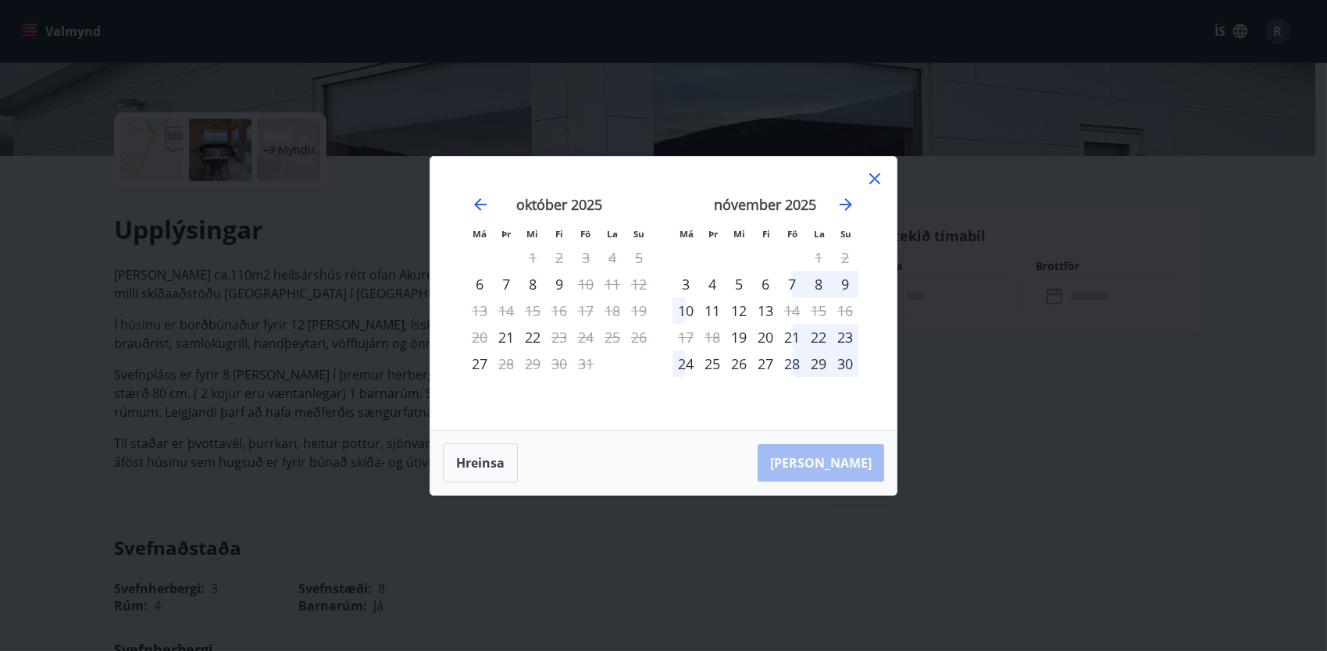
click at [710, 311] on div "11" at bounding box center [712, 311] width 27 height 27
click at [753, 305] on div "13" at bounding box center [765, 311] width 27 height 27
click at [876, 180] on icon at bounding box center [874, 178] width 11 height 11
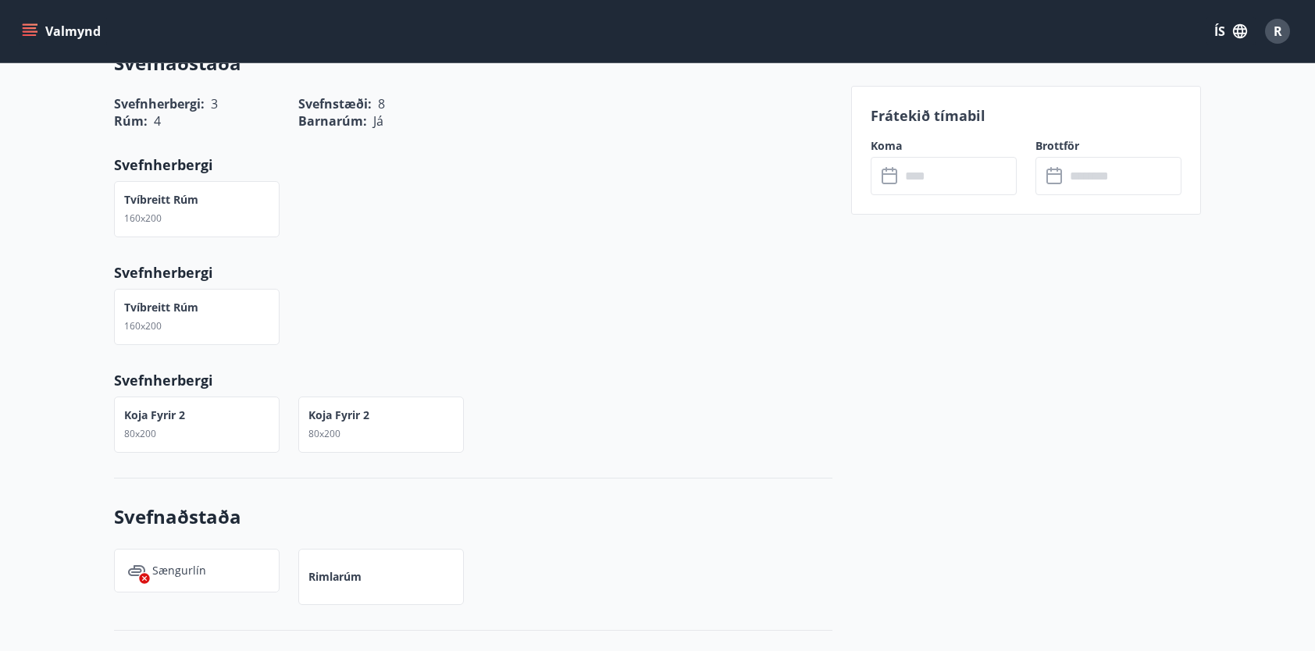
scroll to position [781, 0]
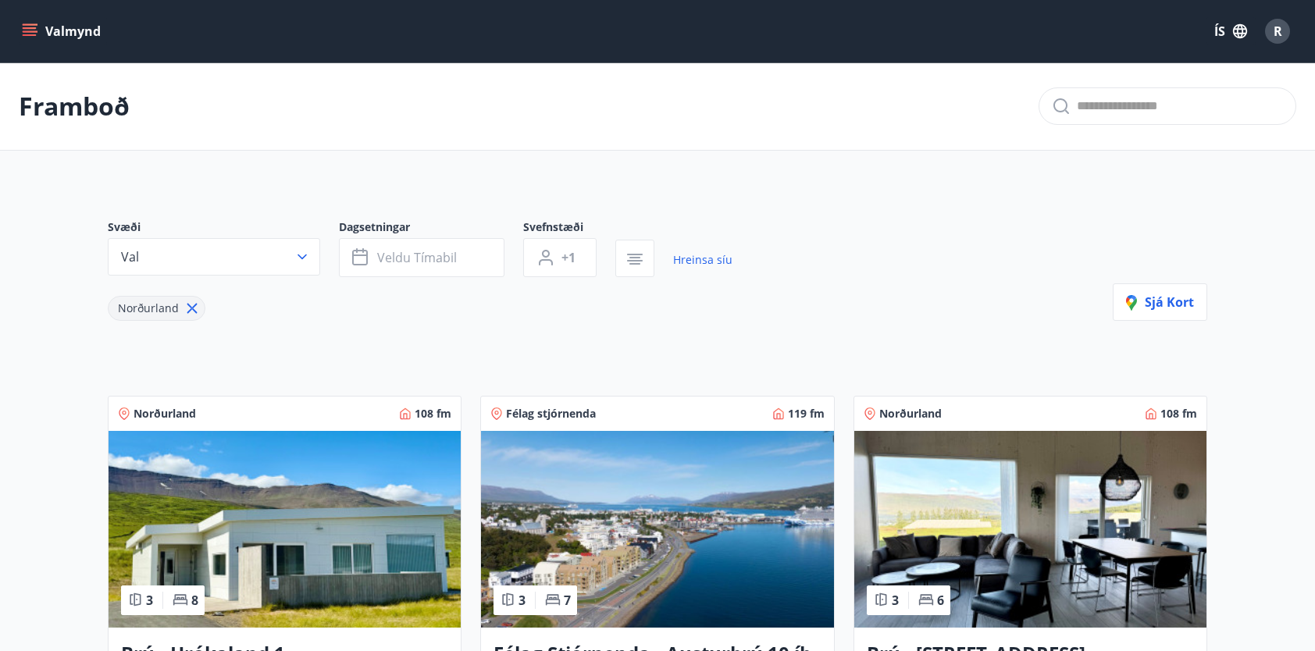
click at [25, 28] on icon "menu" at bounding box center [30, 28] width 14 height 2
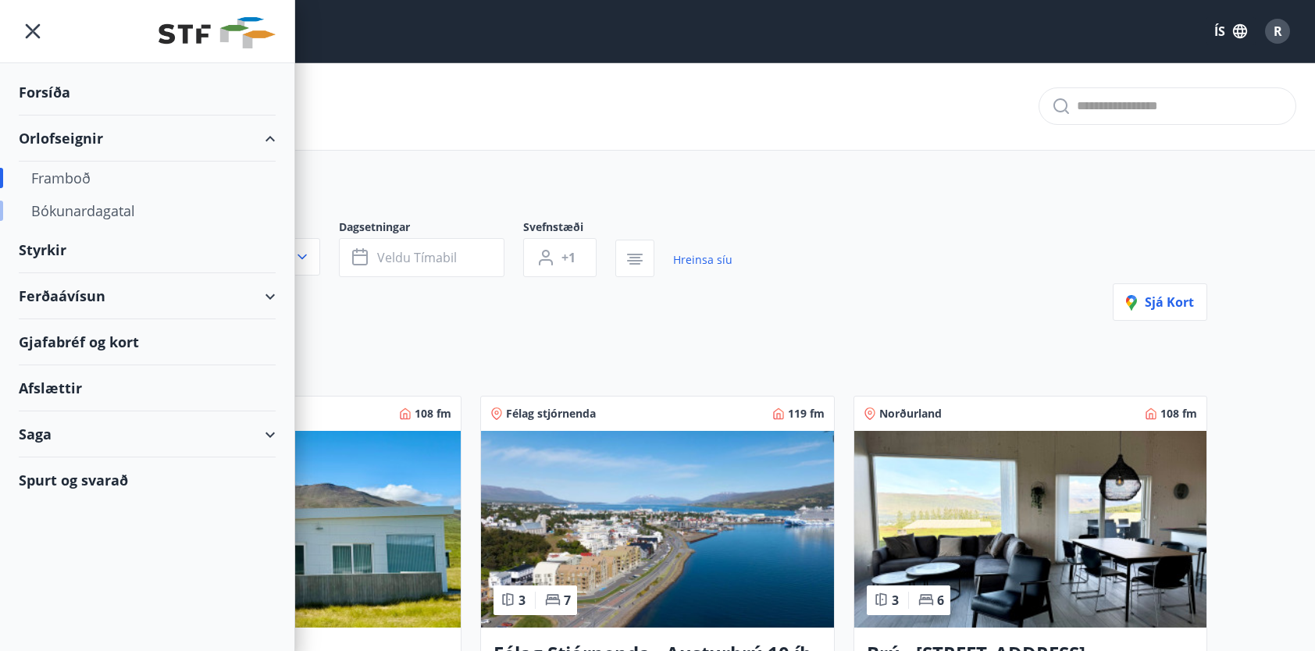
click at [128, 218] on div "Bókunardagatal" at bounding box center [147, 210] width 232 height 33
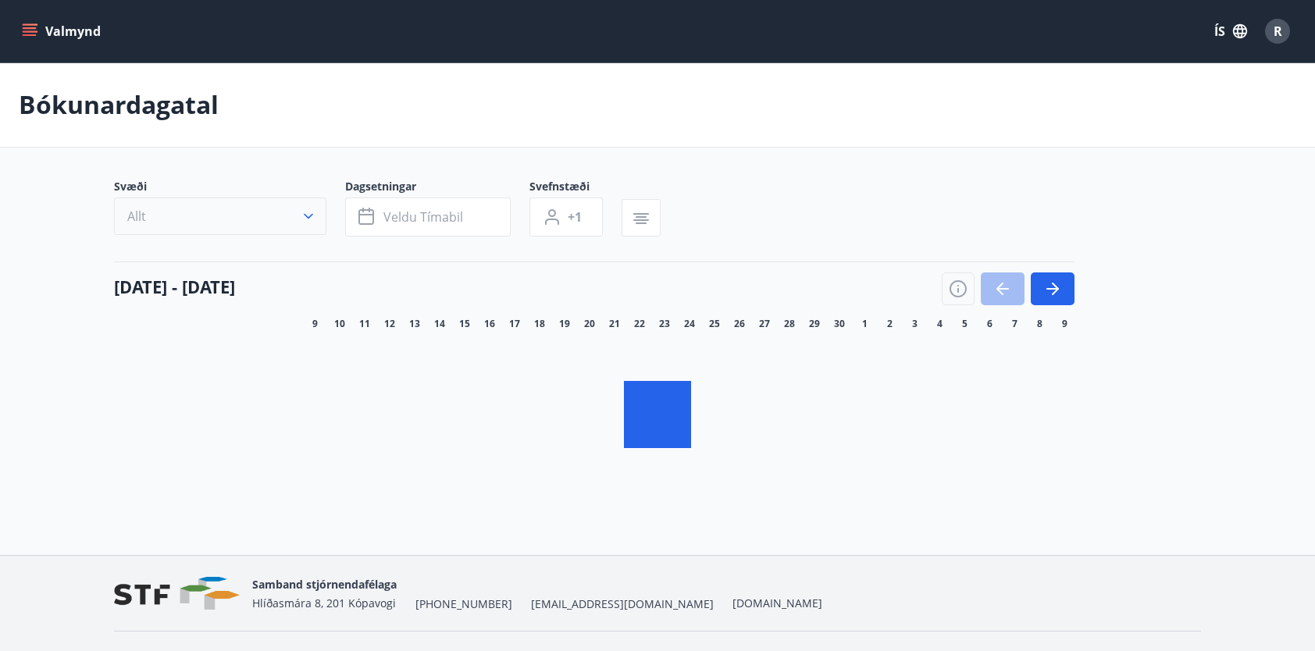
click at [289, 218] on button "Allt" at bounding box center [220, 216] width 212 height 37
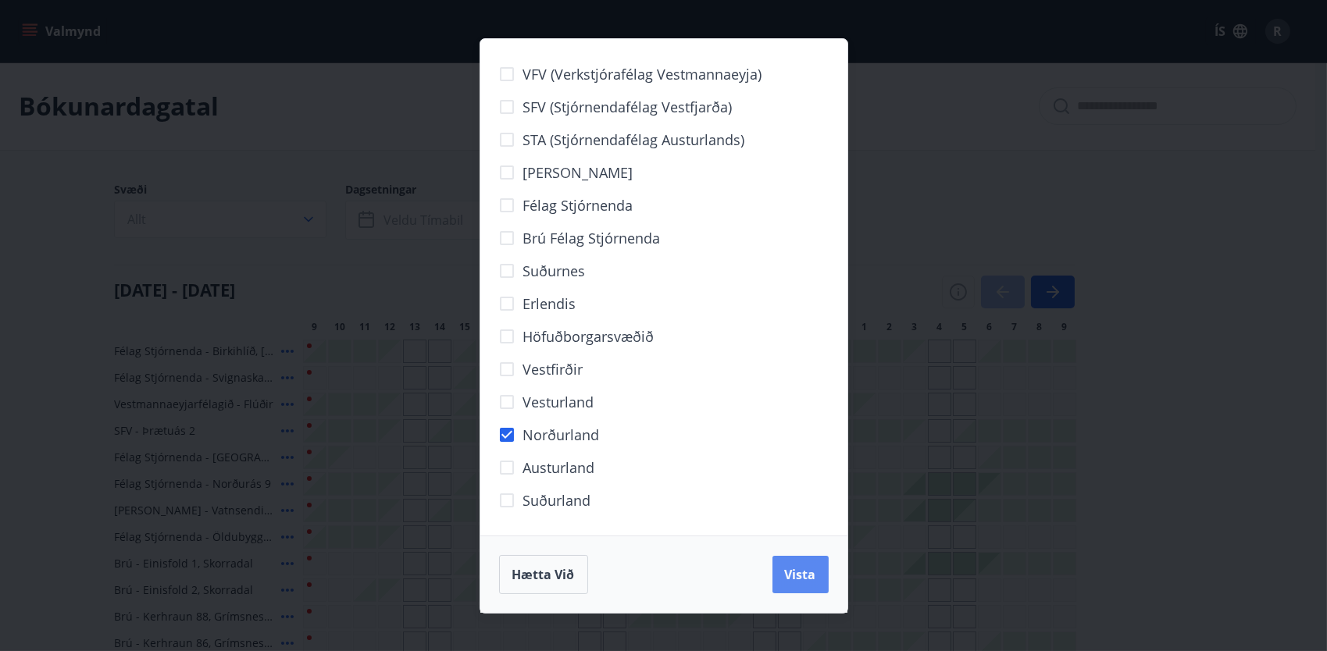
click at [808, 569] on span "Vista" at bounding box center [800, 574] width 31 height 17
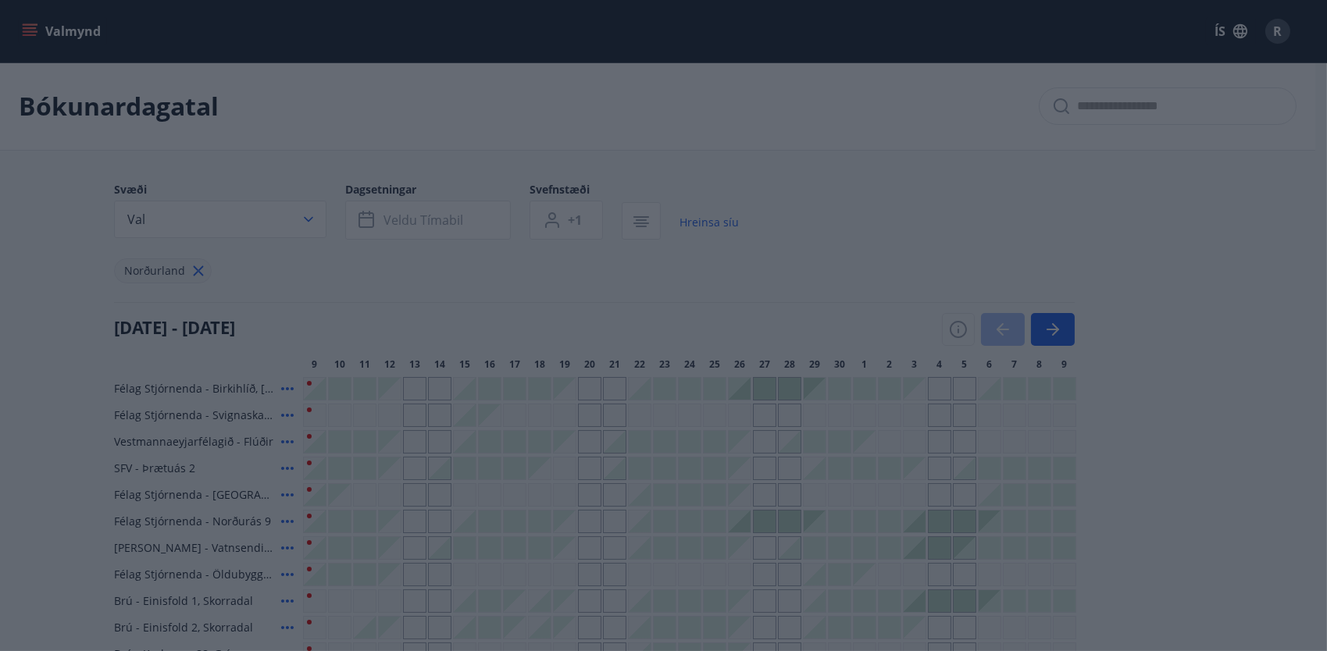
click at [1067, 291] on body "Valmynd ÍS R Bókunardagatal Svæði Val Dagsetningar Veldu tímabil Svefnstæði +1 …" at bounding box center [663, 654] width 1327 height 1309
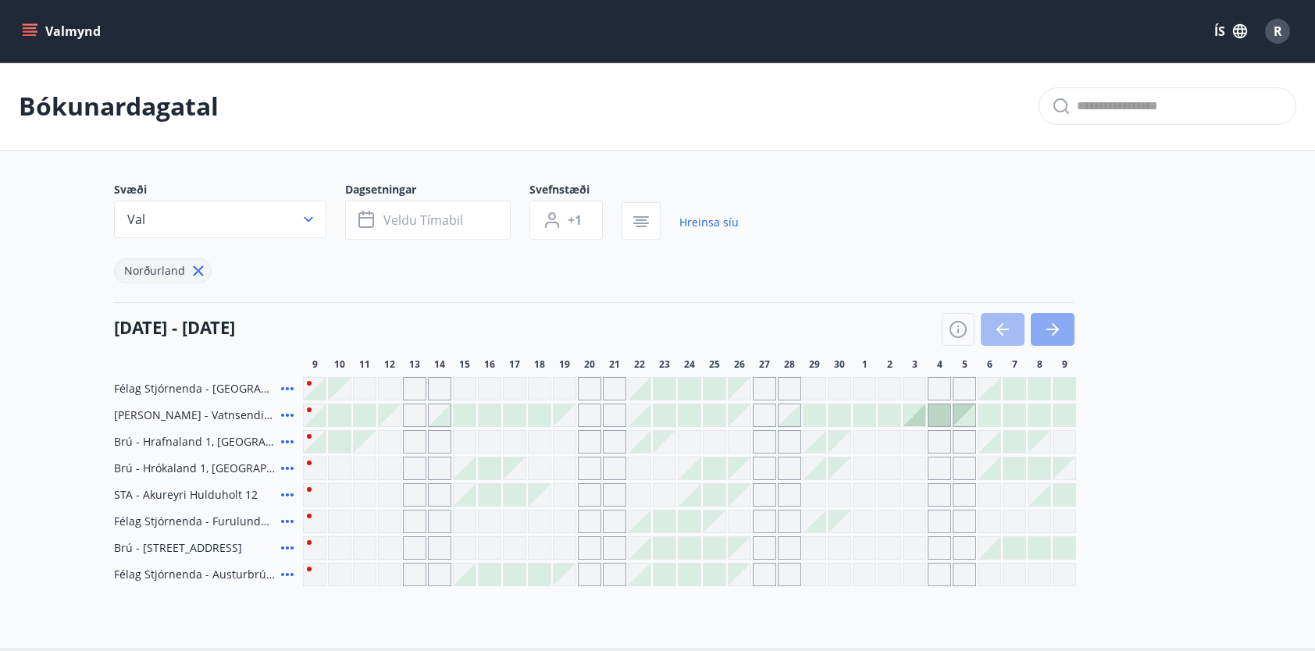
click at [1065, 328] on button "button" at bounding box center [1053, 329] width 44 height 33
